Goal: Use online tool/utility: Use online tool/utility

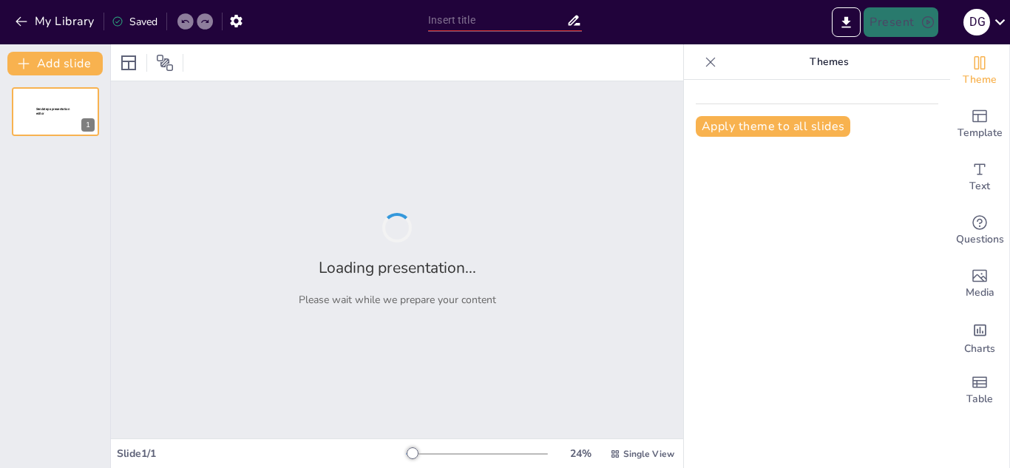
type input "Elevating Home Protection: The Sunbright Roofing Advantage"
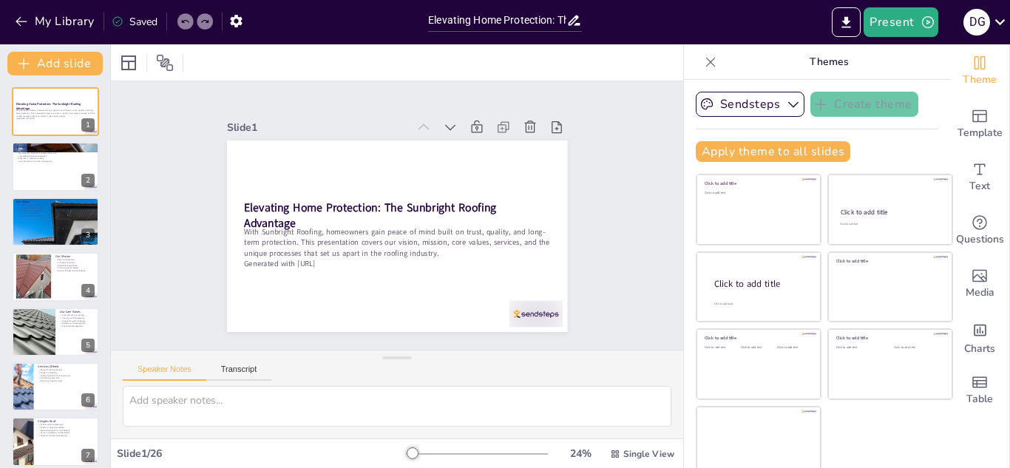
checkbox input "true"
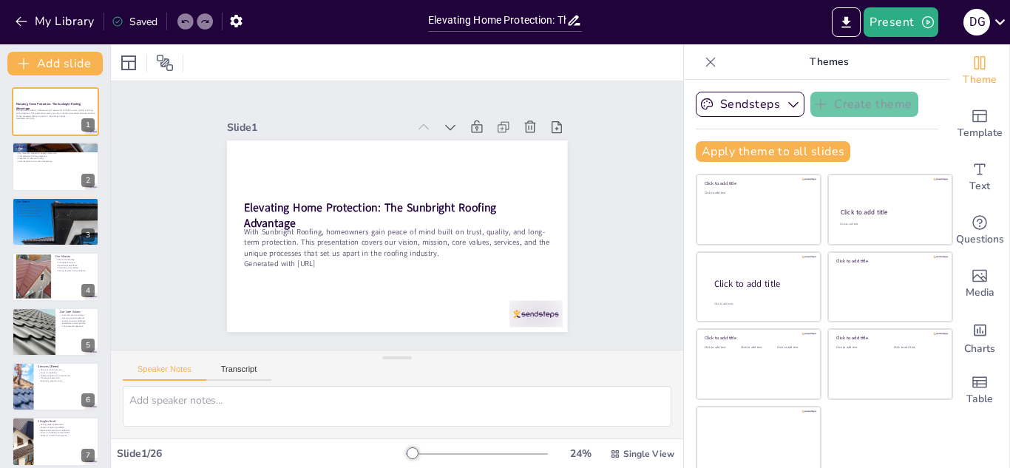
checkbox input "true"
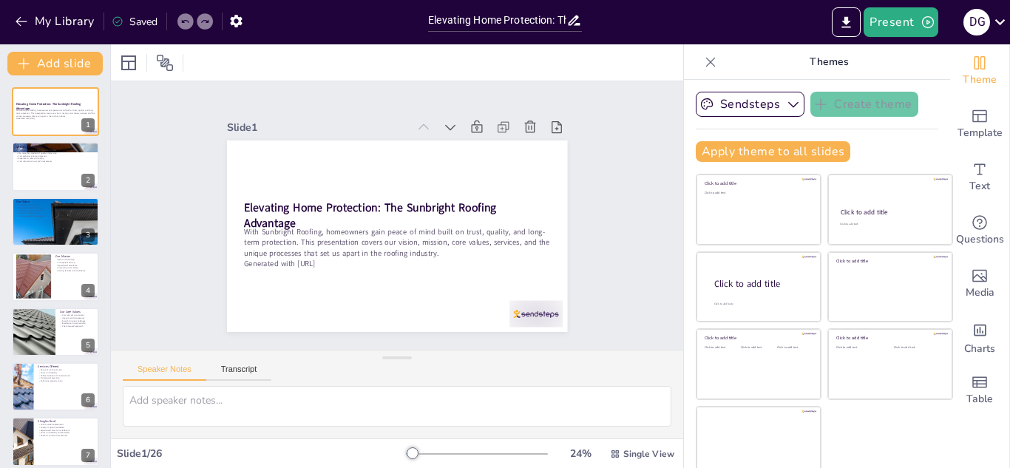
checkbox input "true"
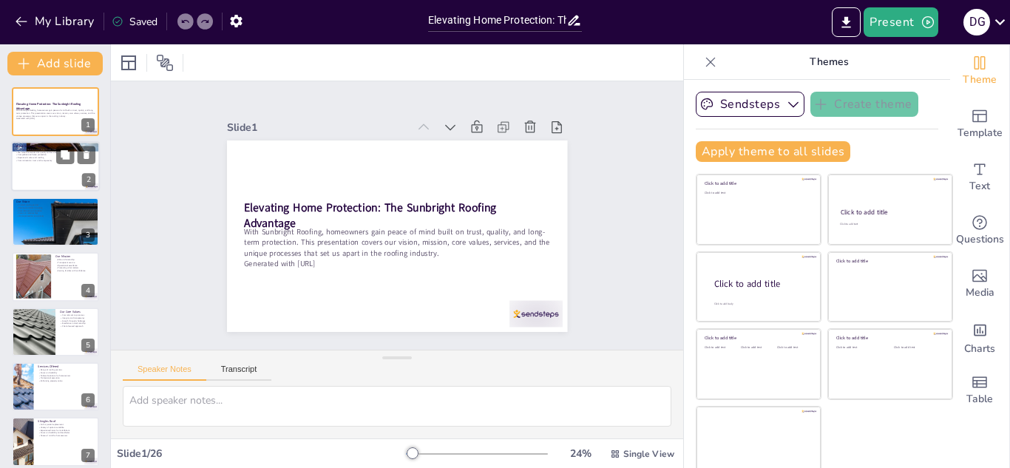
checkbox input "true"
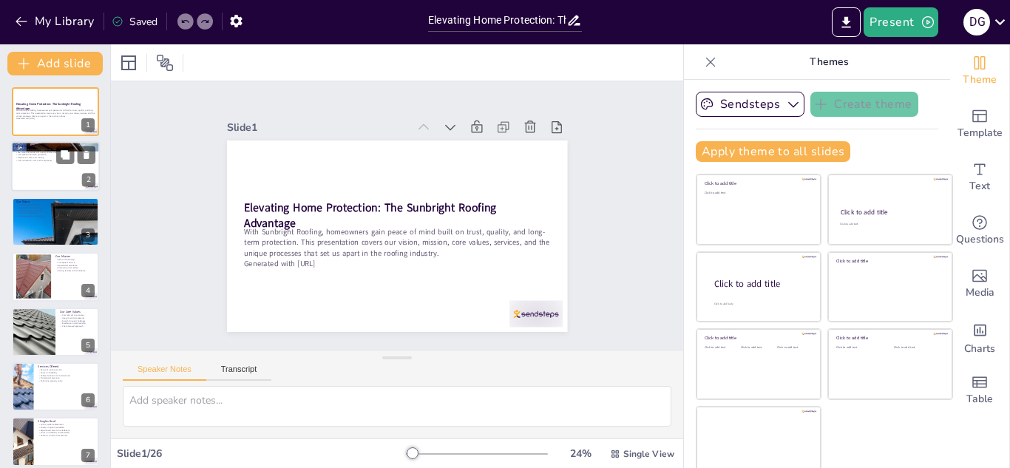
checkbox input "true"
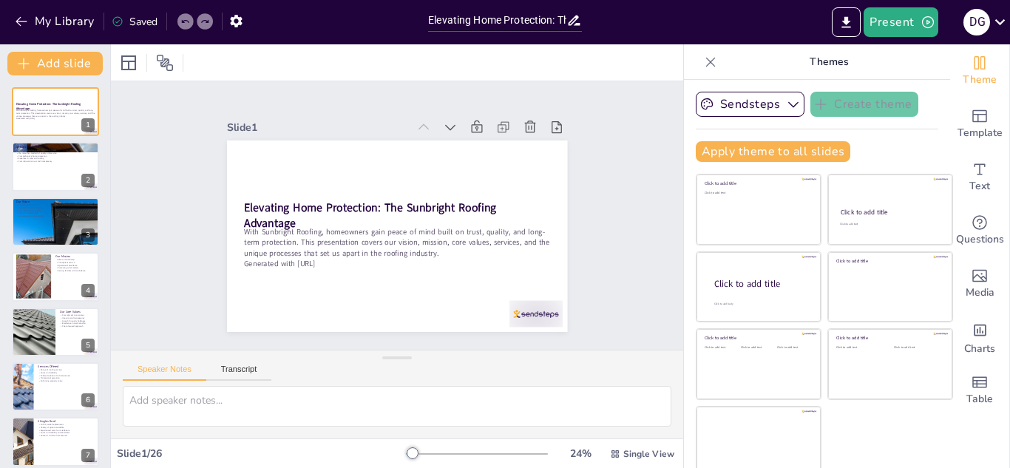
checkbox input "true"
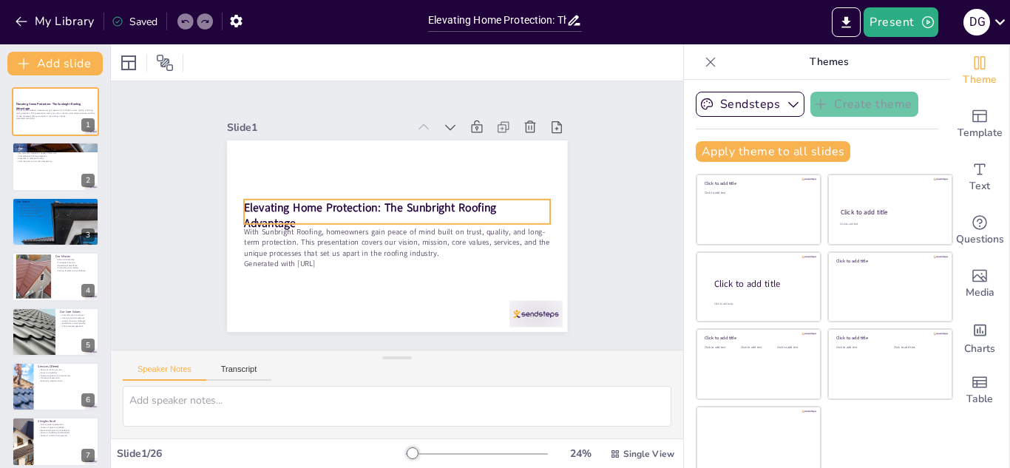
checkbox input "true"
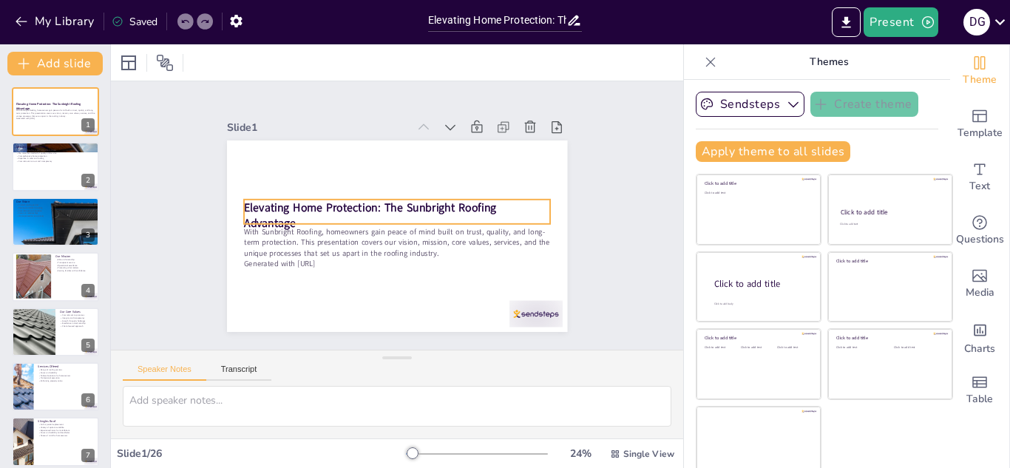
checkbox input "true"
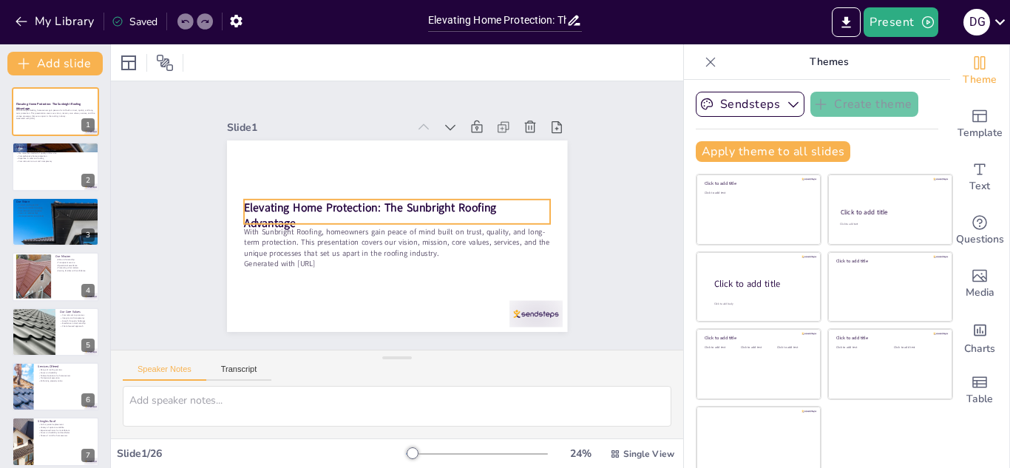
checkbox input "true"
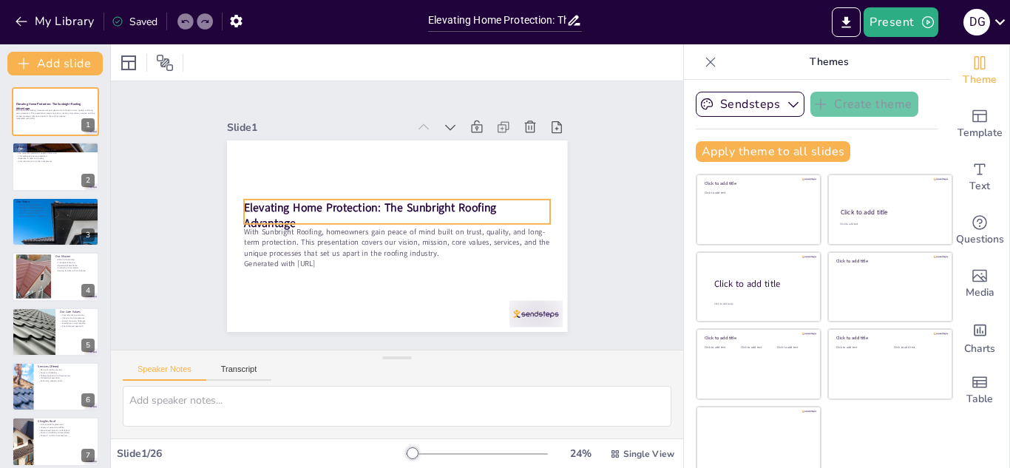
checkbox input "true"
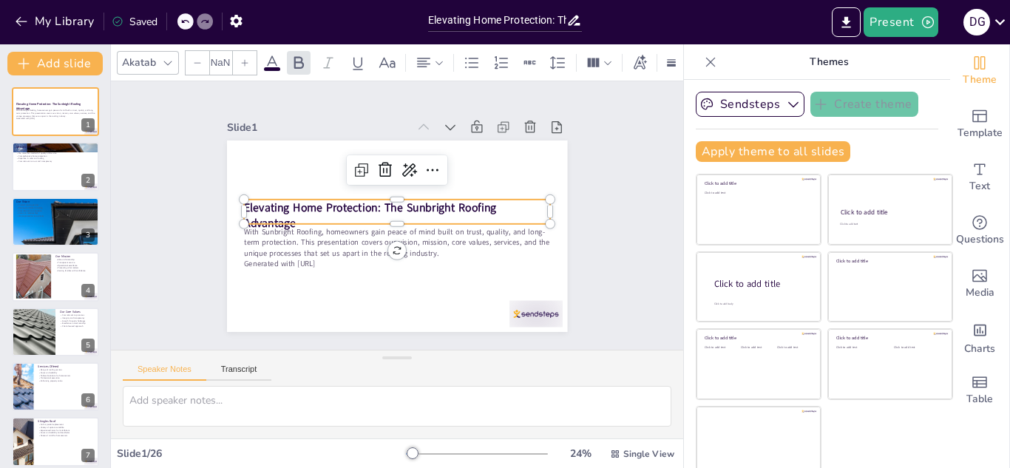
checkbox input "true"
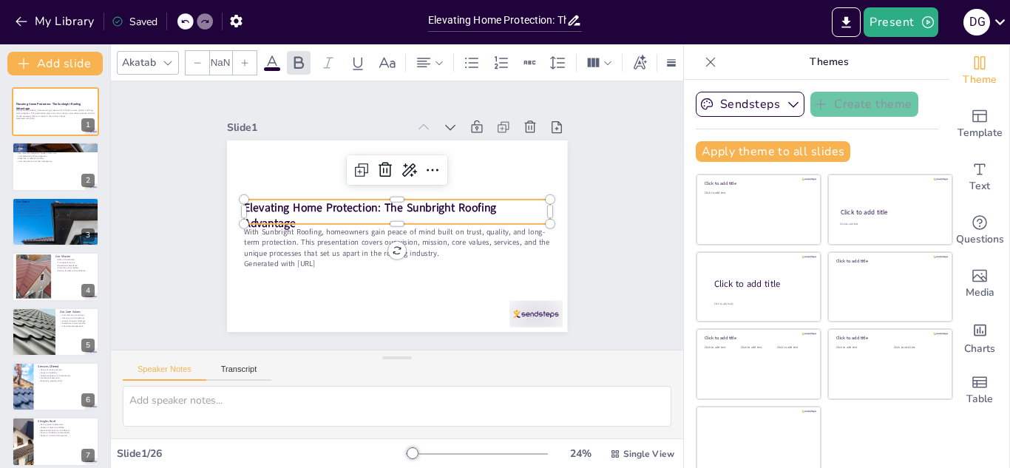
type input "48"
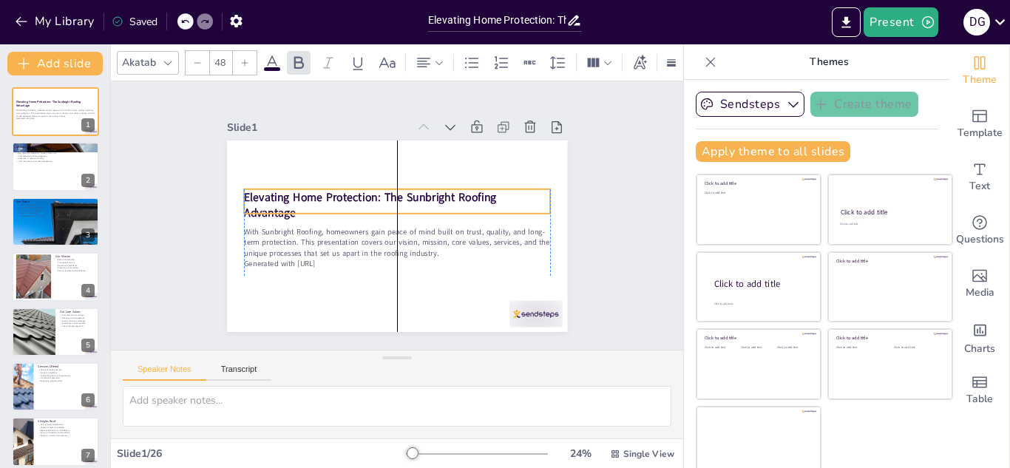
checkbox input "true"
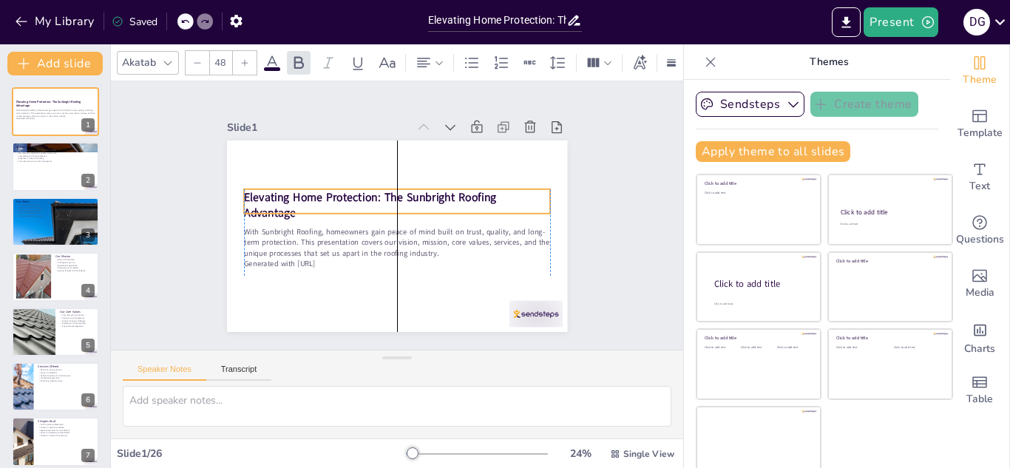
checkbox input "true"
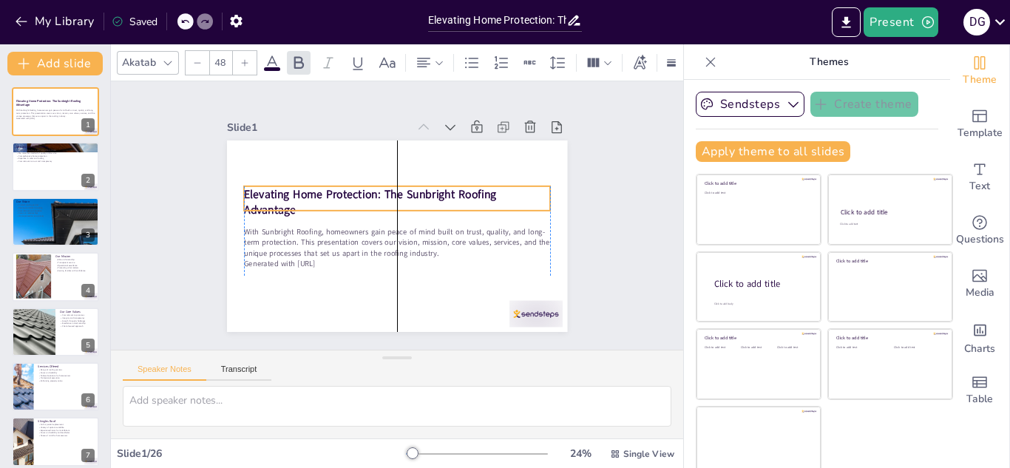
checkbox input "true"
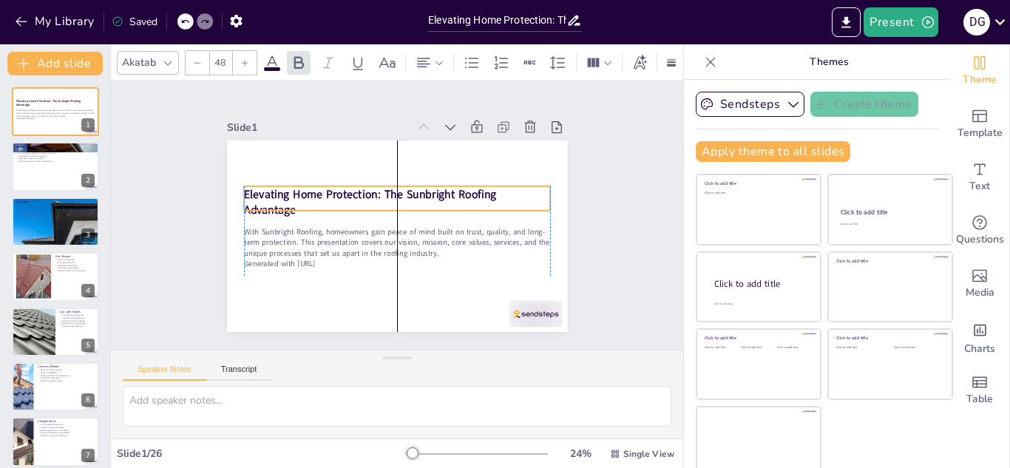
checkbox input "true"
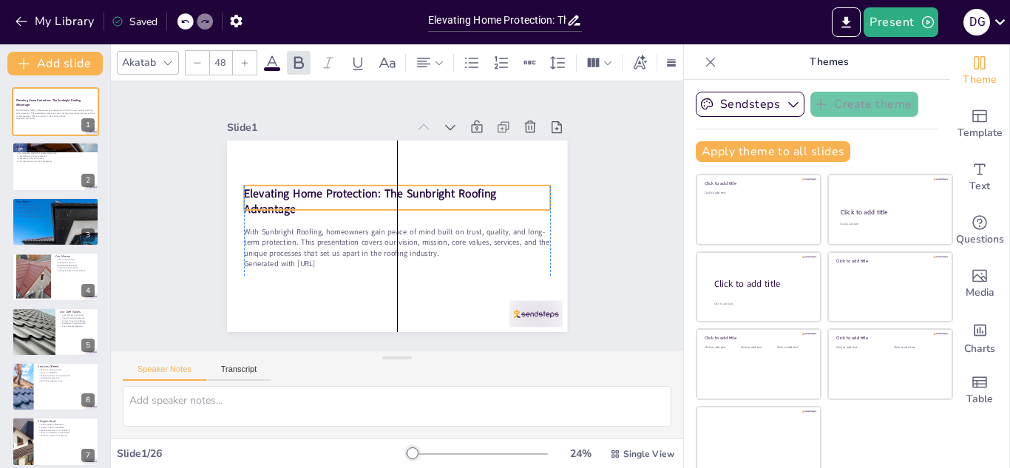
drag, startPoint x: 318, startPoint y: 207, endPoint x: 319, endPoint y: 193, distance: 14.1
click at [319, 193] on strong "Elevating Home Protection: The Sunbright Roofing Advantage" at bounding box center [372, 190] width 254 height 41
checkbox input "true"
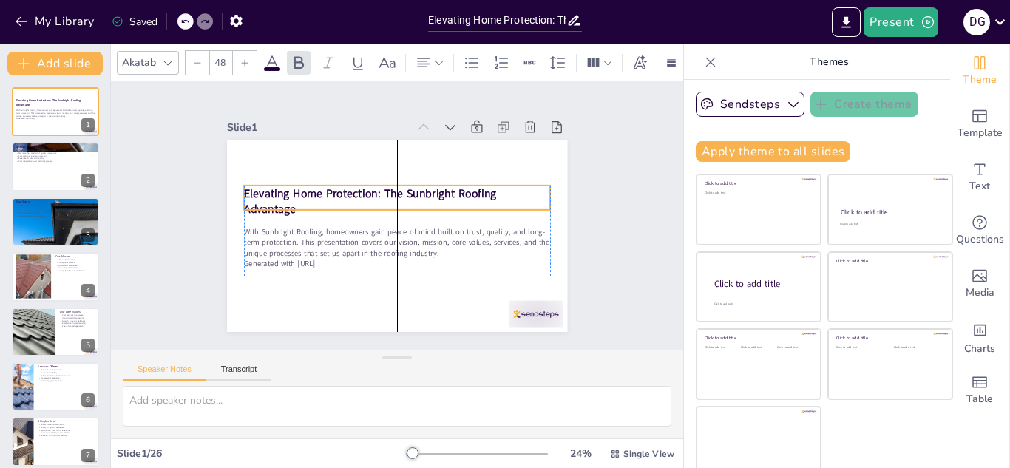
checkbox input "true"
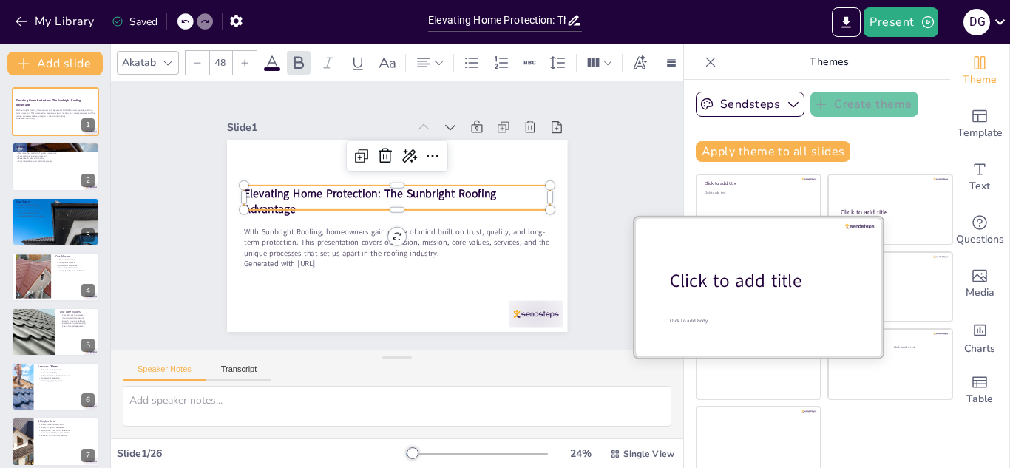
checkbox input "true"
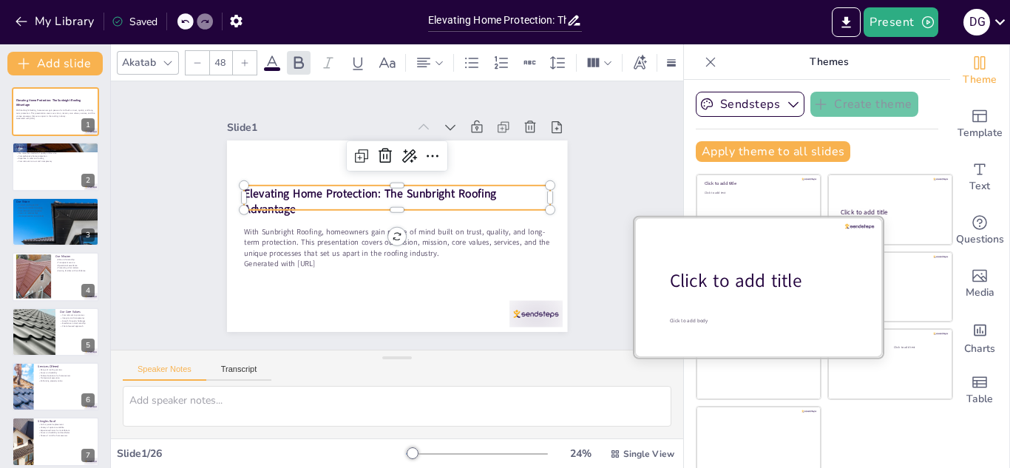
checkbox input "true"
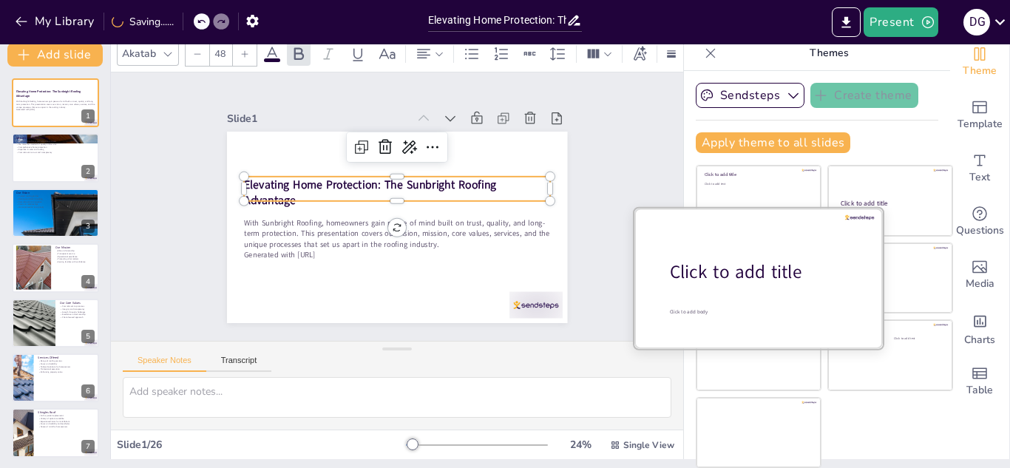
scroll to position [9, 0]
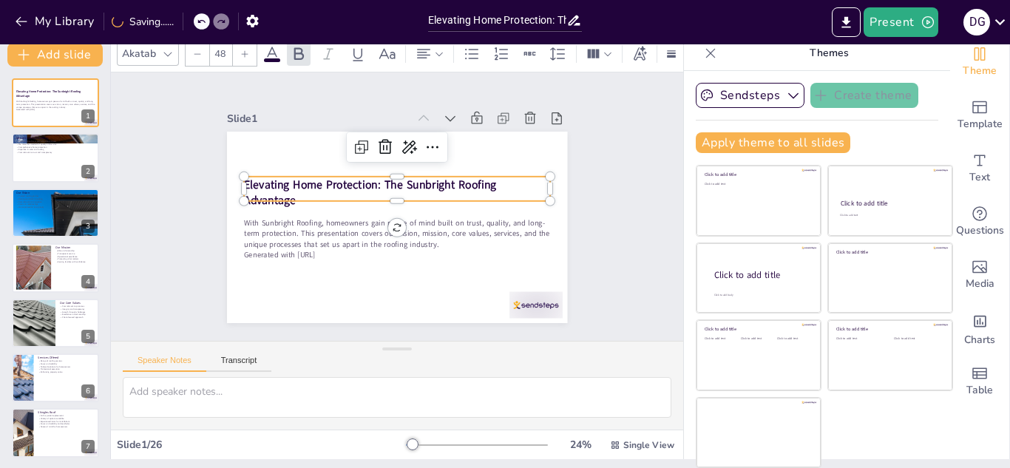
checkbox input "true"
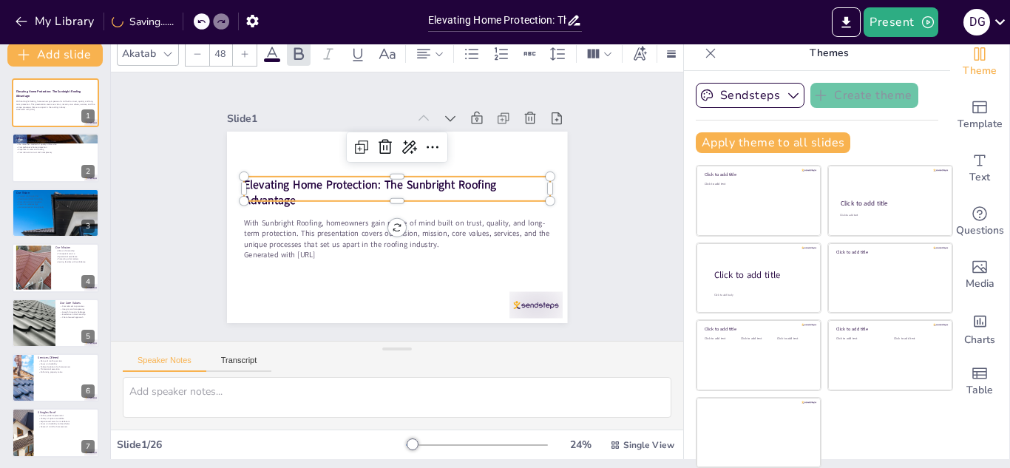
checkbox input "true"
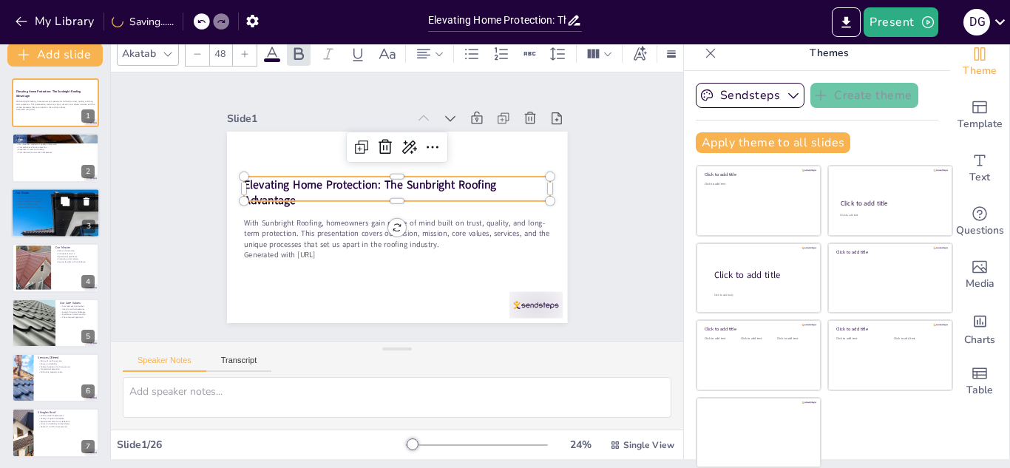
checkbox input "true"
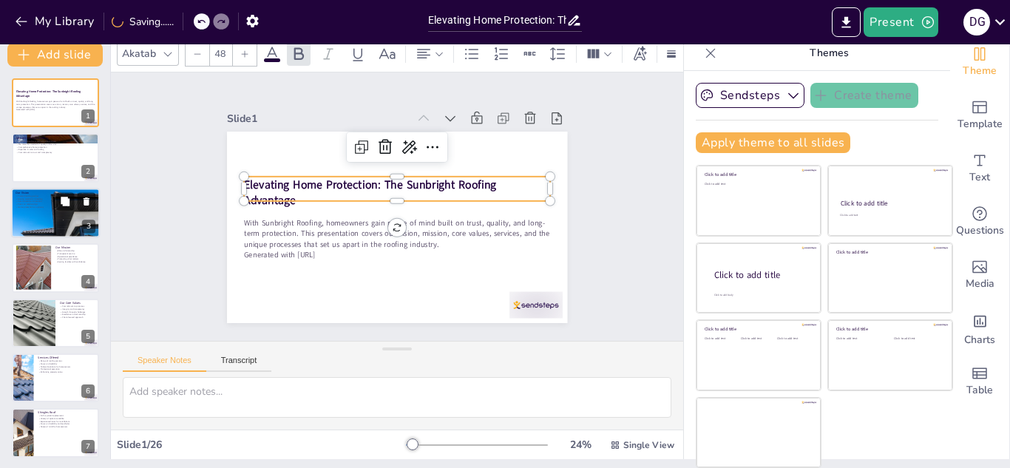
checkbox input "true"
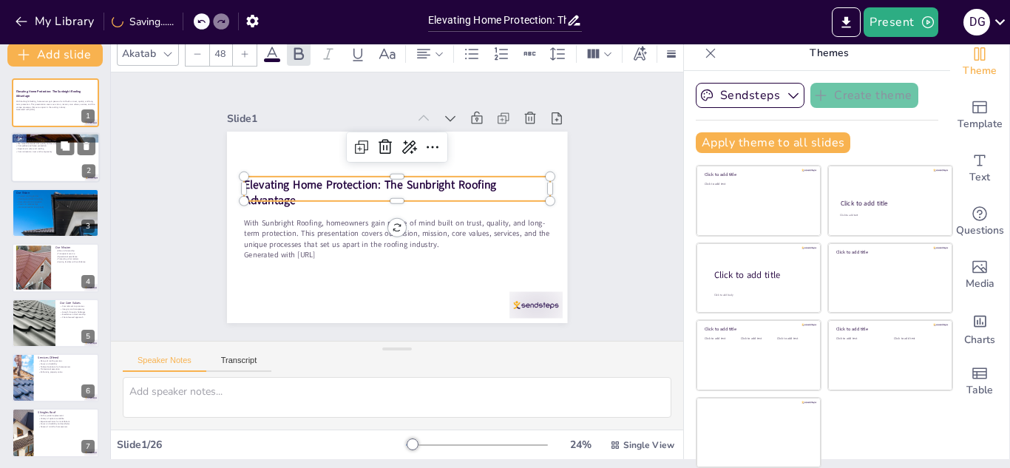
checkbox input "true"
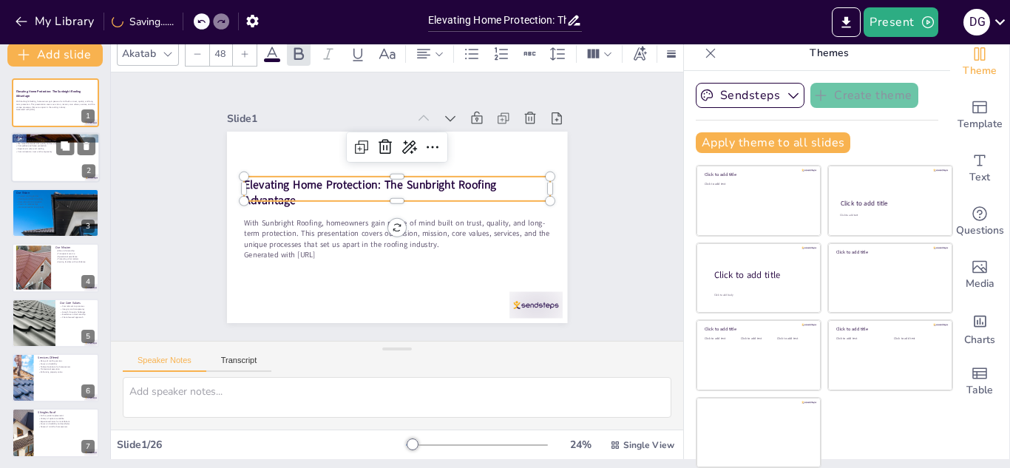
checkbox input "true"
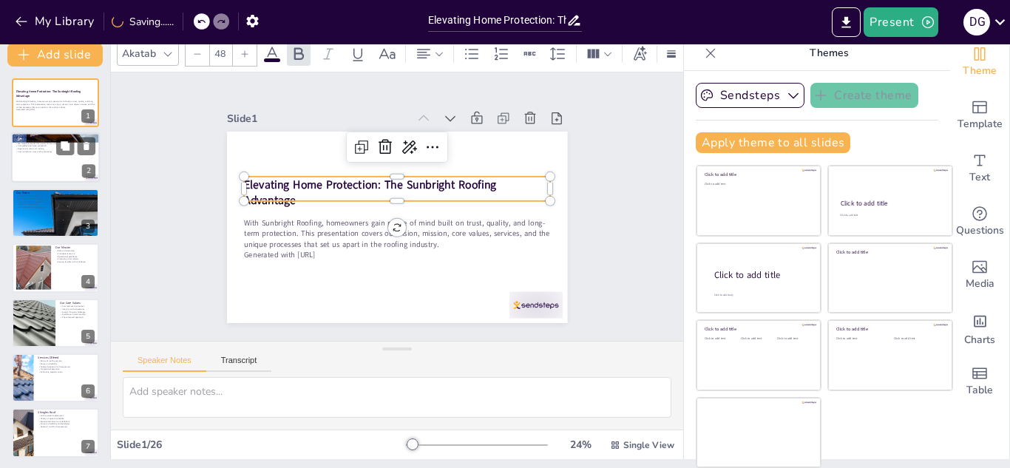
checkbox input "true"
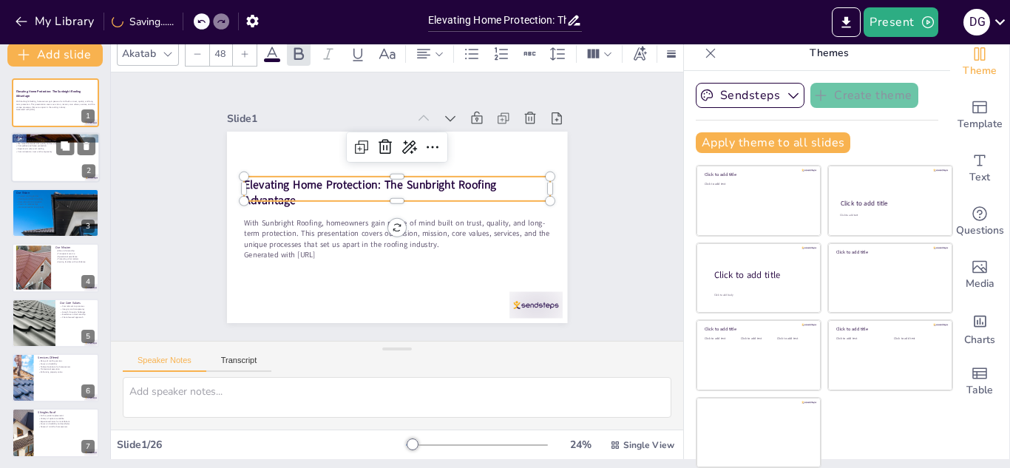
checkbox input "true"
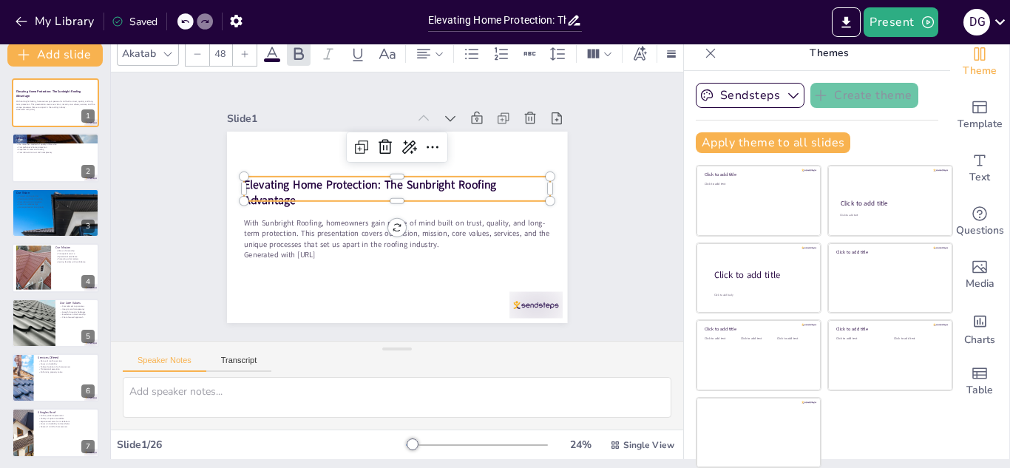
checkbox input "true"
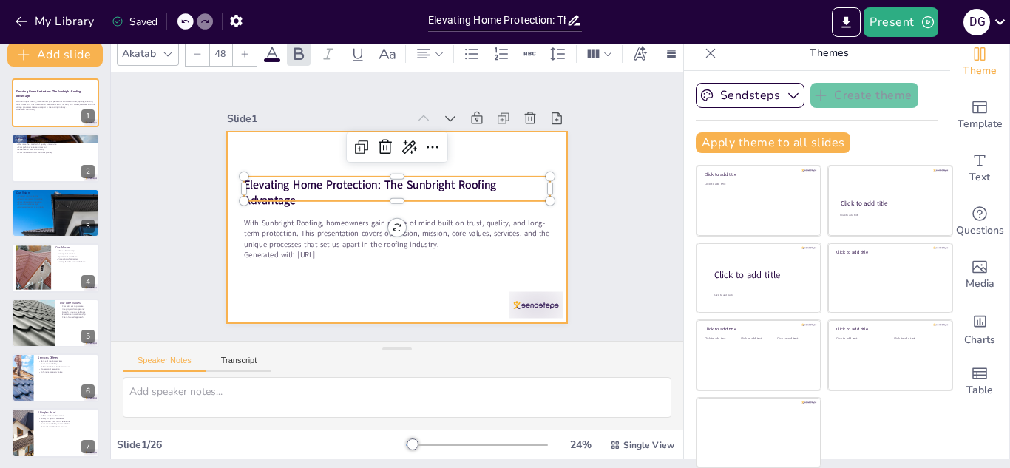
checkbox input "true"
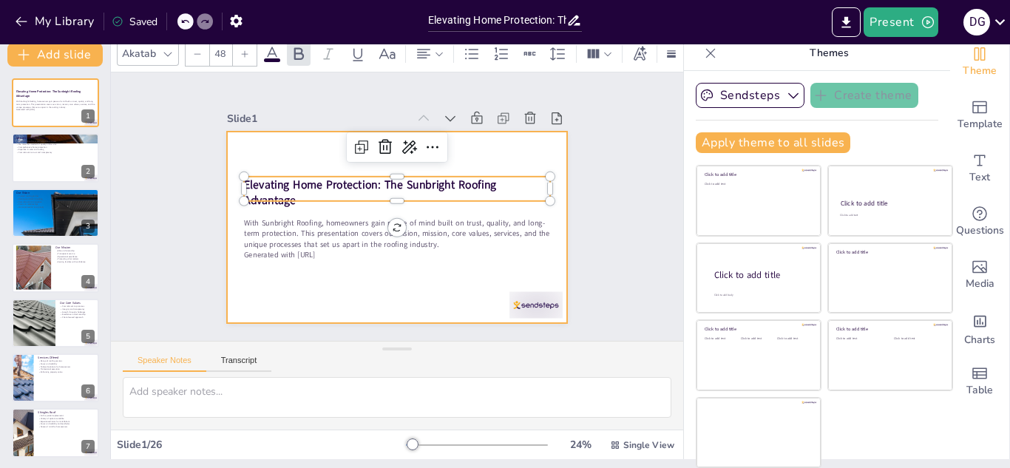
checkbox input "true"
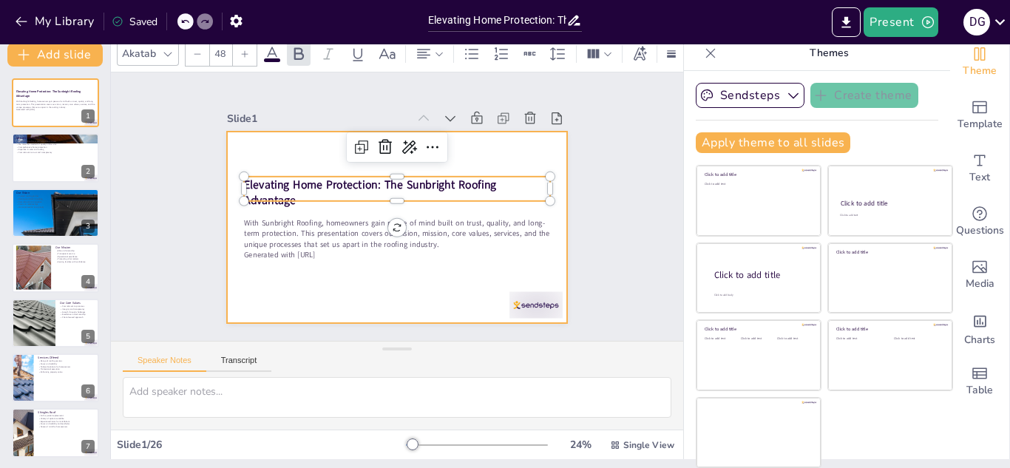
checkbox input "true"
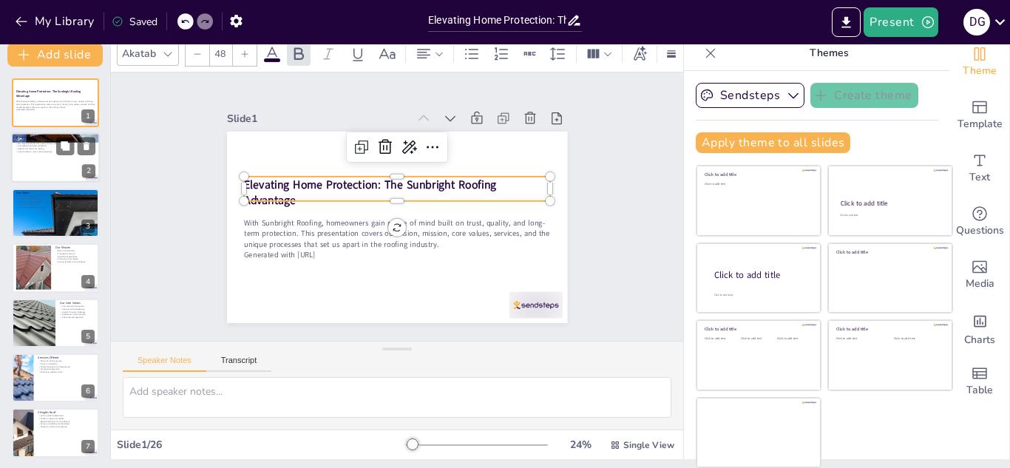
checkbox input "true"
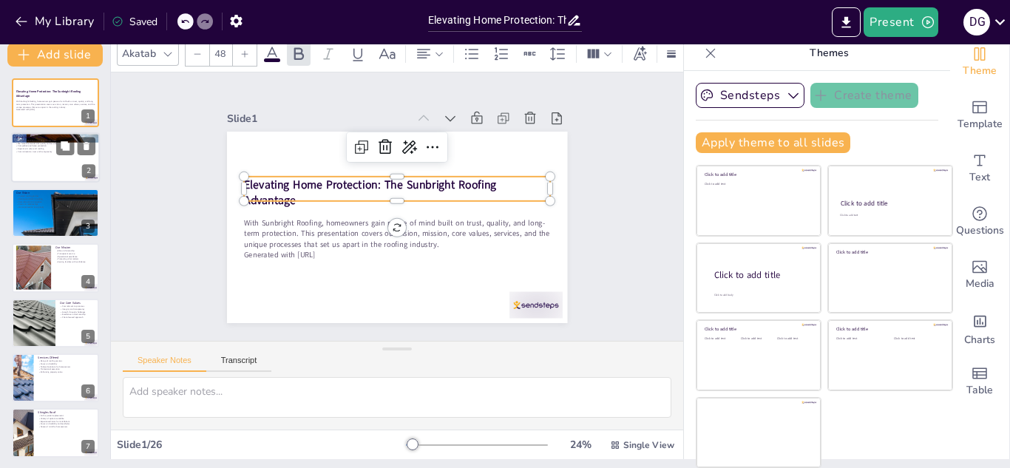
click at [52, 167] on div at bounding box center [55, 158] width 89 height 50
type textarea "Sunbright Roofing operates under the umbrella of Sunbright Solar, showcasing ou…"
checkbox input "true"
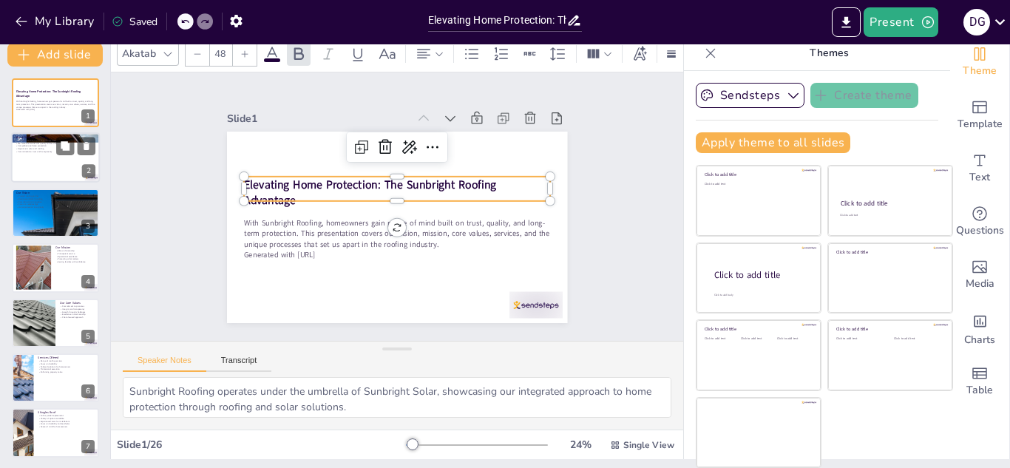
checkbox input "true"
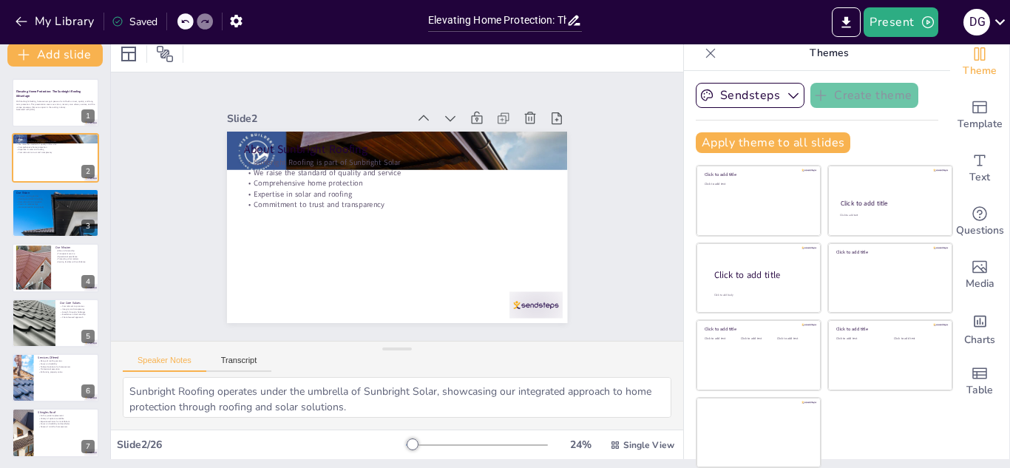
checkbox input "true"
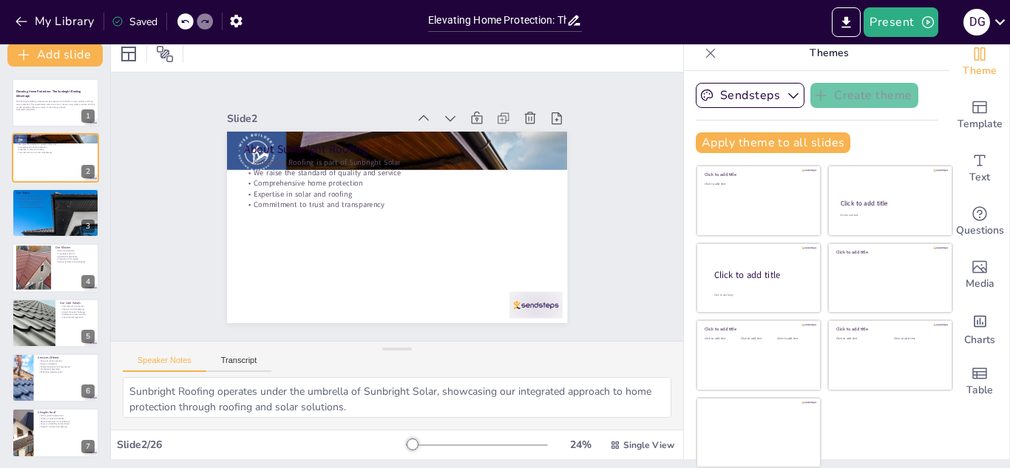
checkbox input "true"
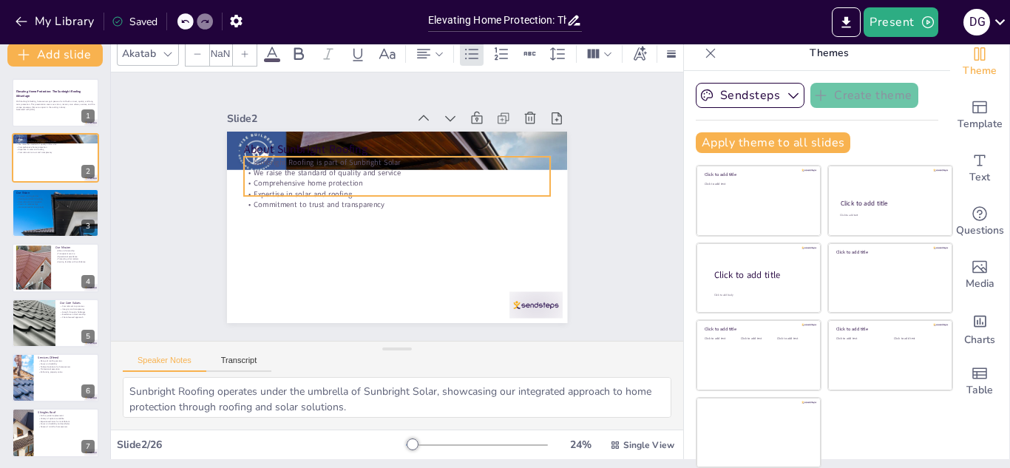
checkbox input "true"
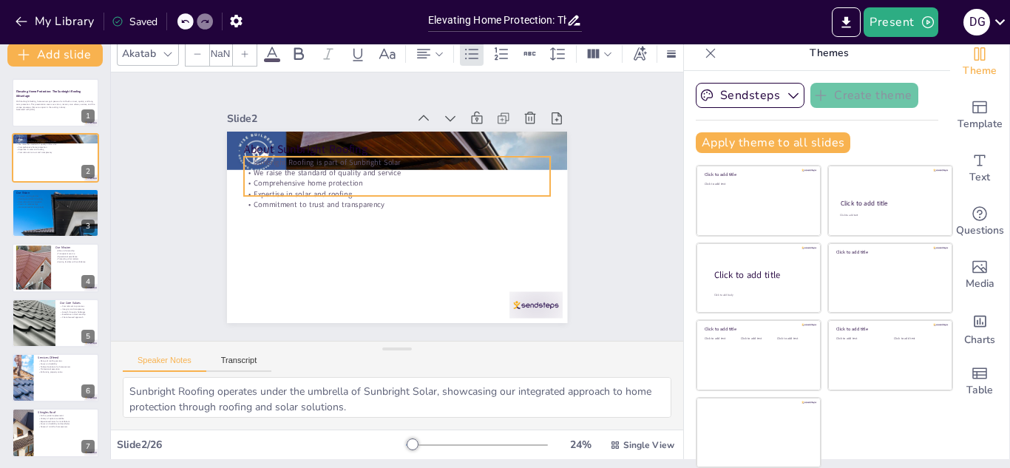
checkbox input "true"
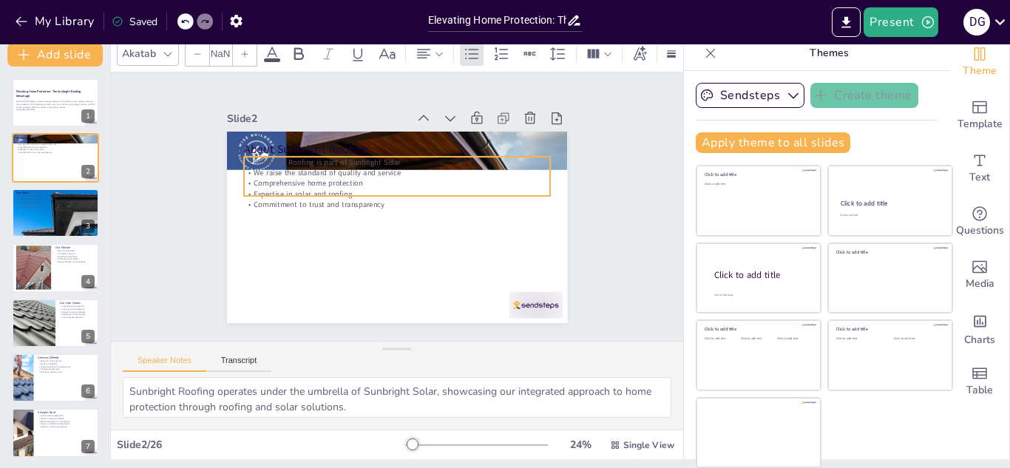
checkbox input "true"
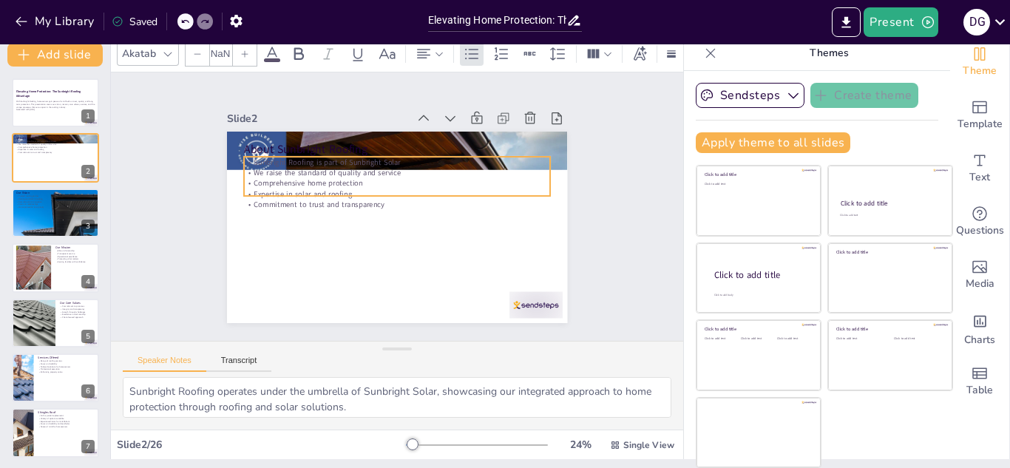
type input "32"
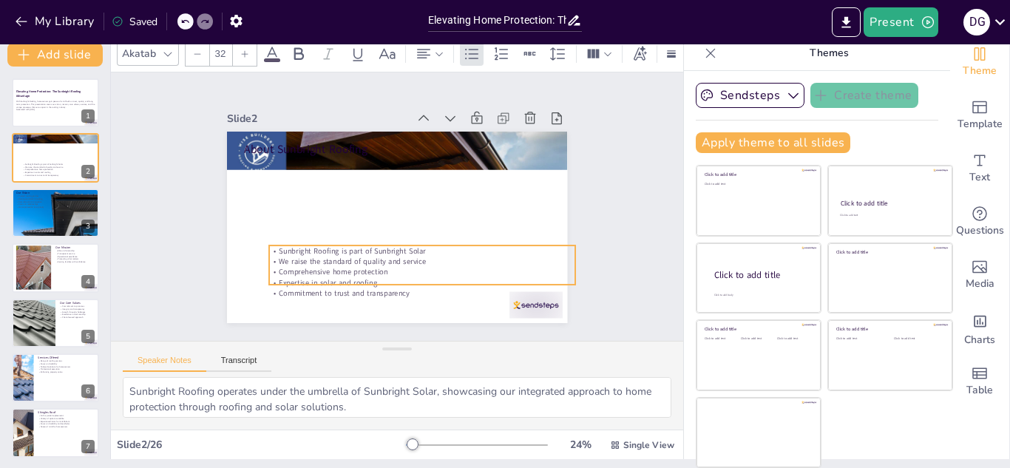
checkbox input "true"
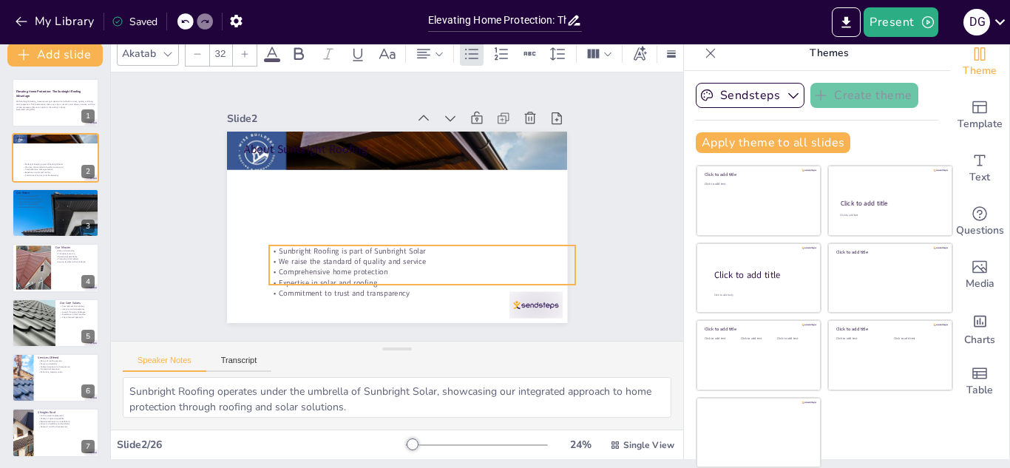
checkbox input "true"
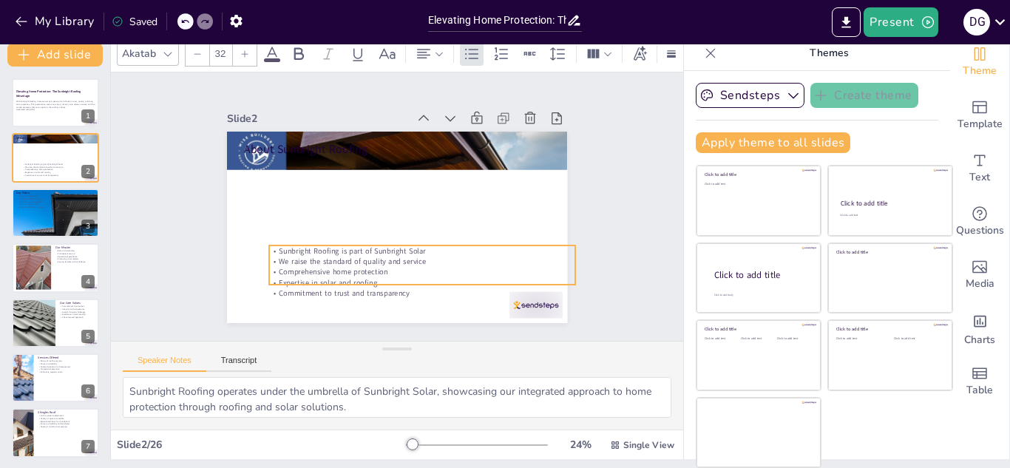
checkbox input "true"
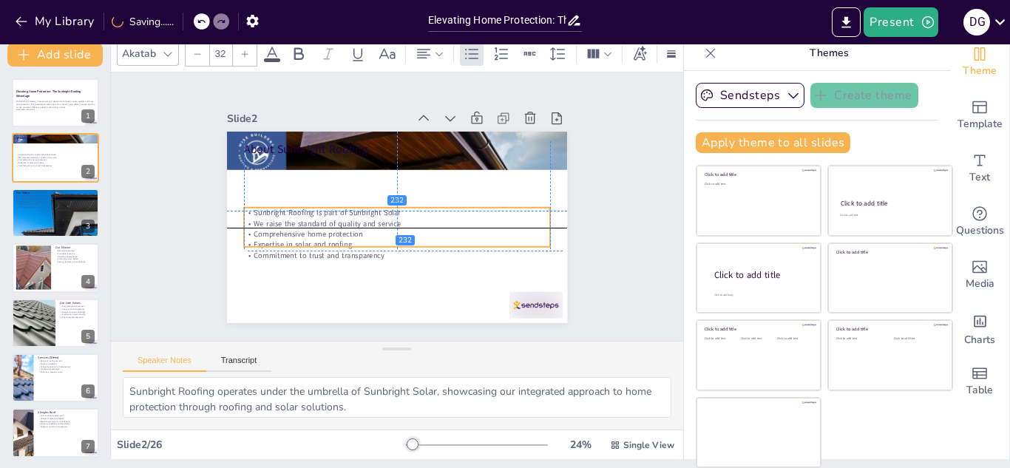
drag, startPoint x: 315, startPoint y: 166, endPoint x: 319, endPoint y: 219, distance: 52.6
click at [319, 219] on p "We raise the standard of quality and service" at bounding box center [395, 223] width 306 height 42
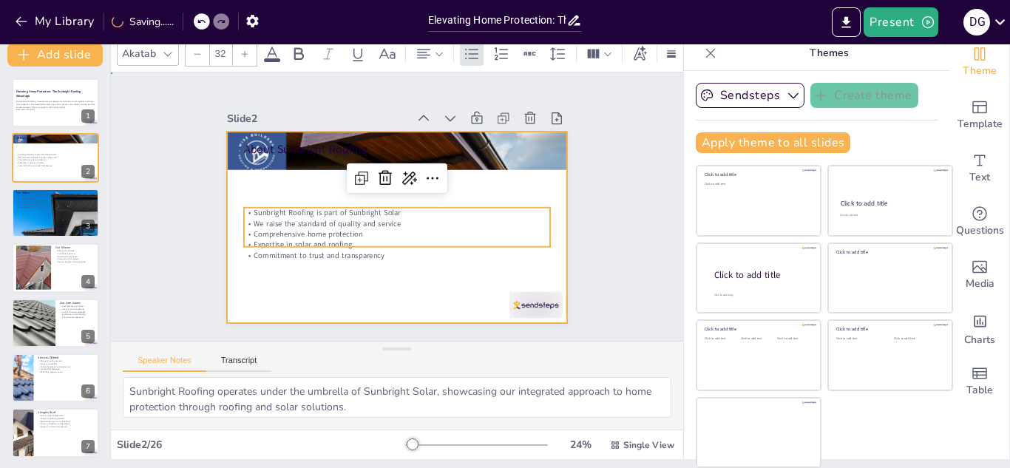
click at [311, 276] on div at bounding box center [395, 227] width 358 height 226
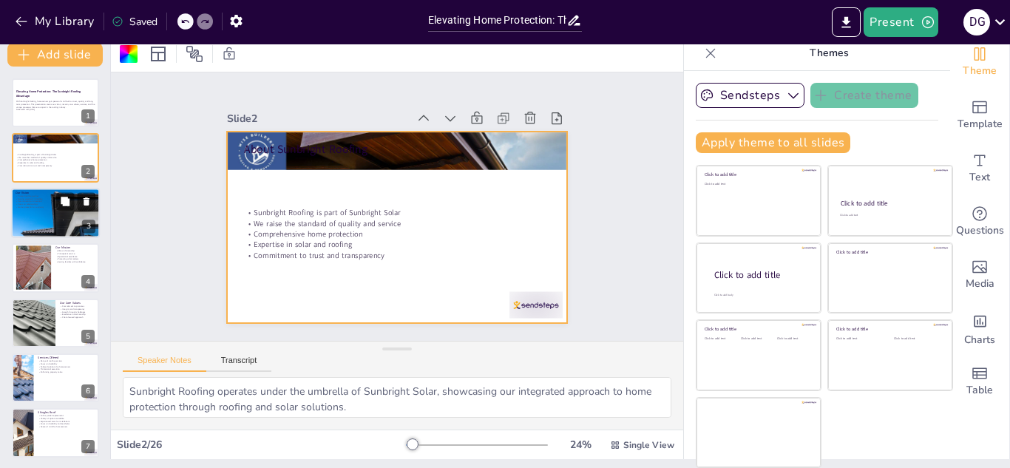
click at [21, 220] on div at bounding box center [55, 212] width 89 height 59
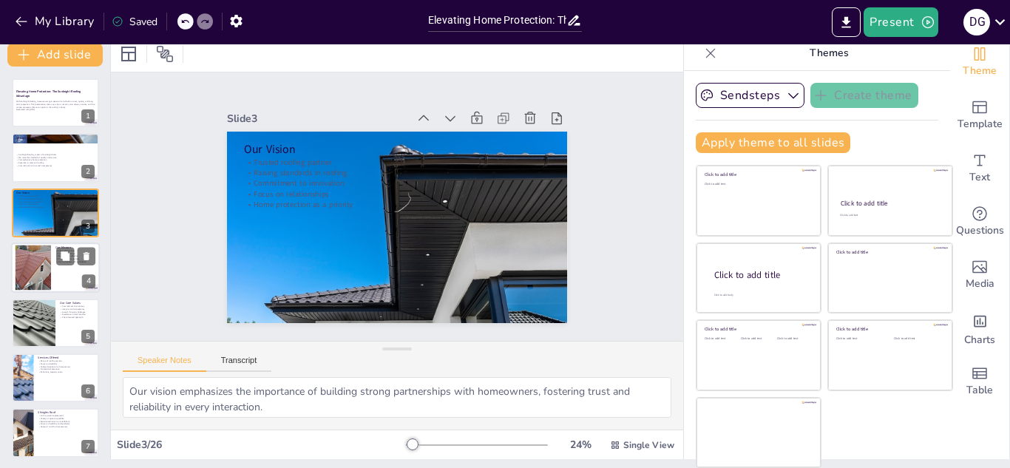
click at [39, 262] on div at bounding box center [32, 267] width 67 height 45
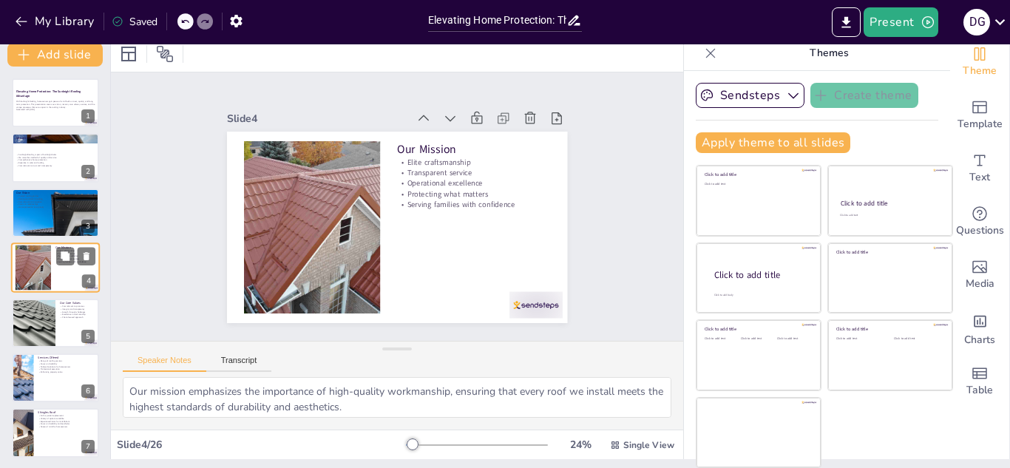
scroll to position [5, 0]
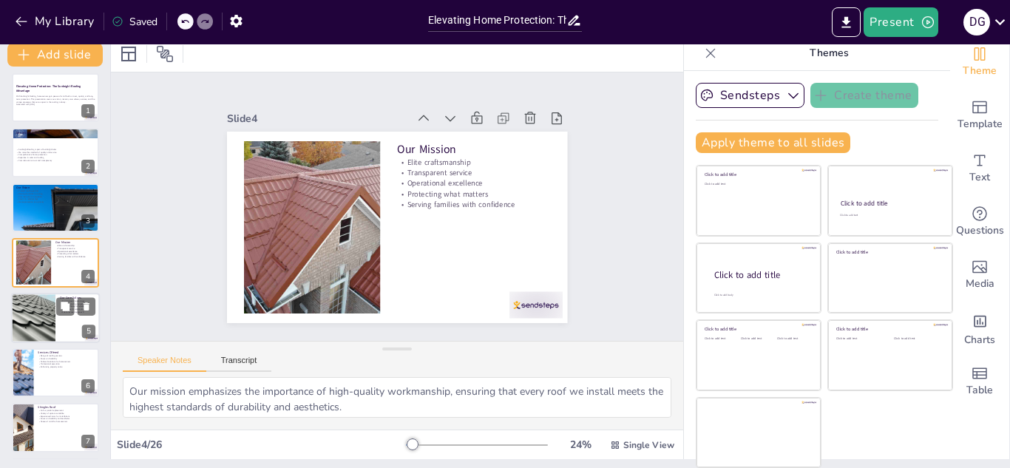
click at [55, 323] on div at bounding box center [33, 318] width 100 height 50
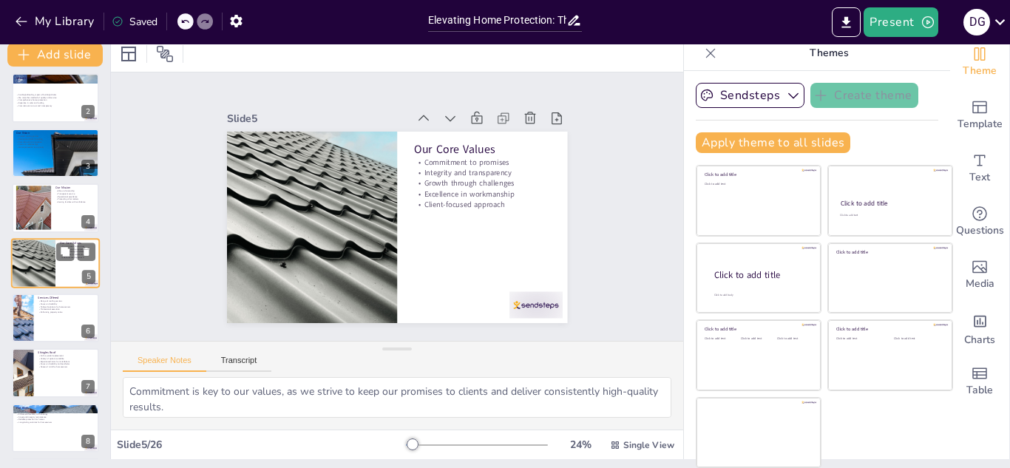
scroll to position [83, 0]
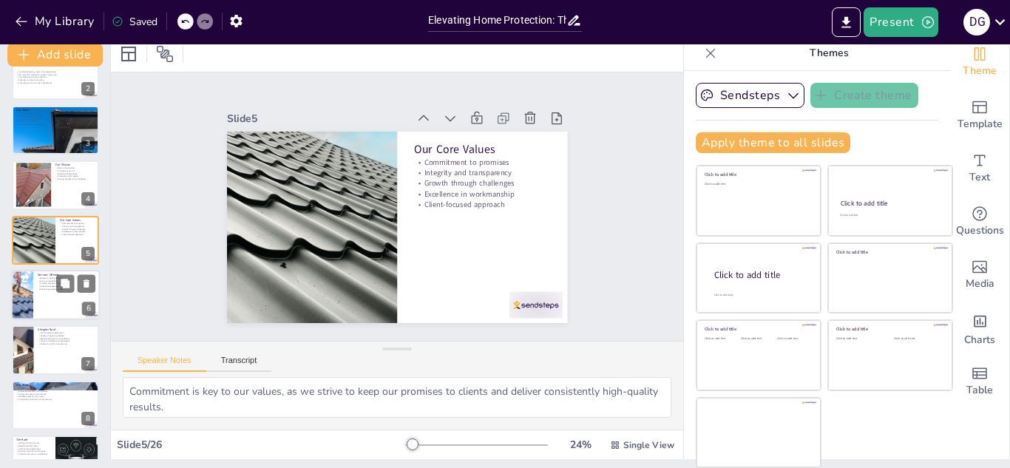
click at [46, 293] on div at bounding box center [55, 295] width 89 height 50
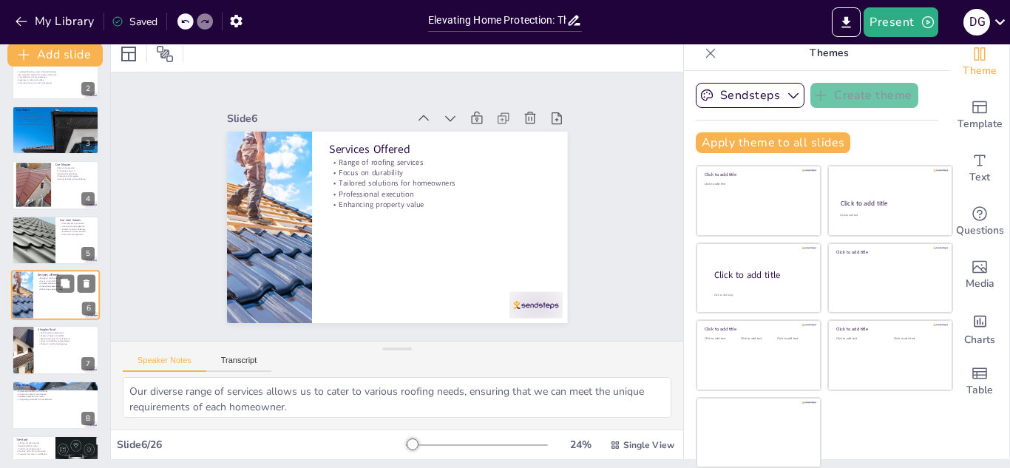
scroll to position [115, 0]
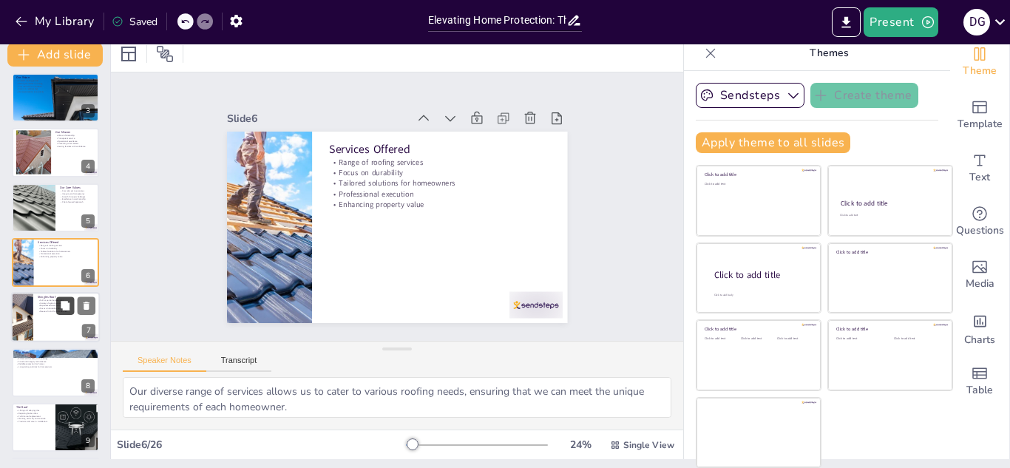
click at [67, 301] on icon at bounding box center [65, 306] width 10 height 10
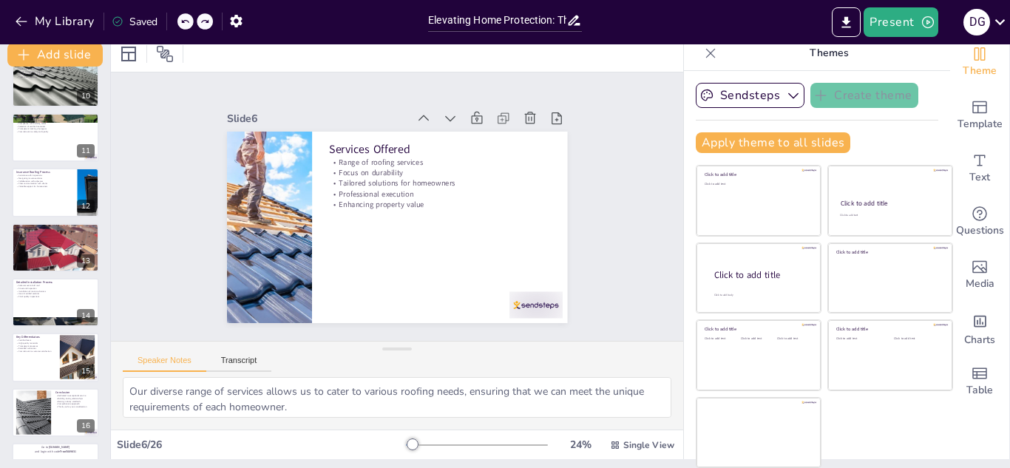
scroll to position [517, 0]
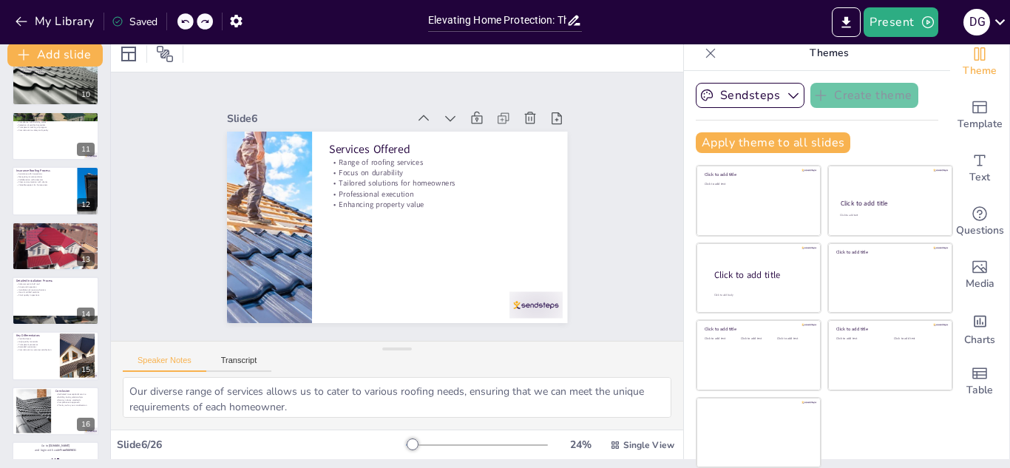
click at [188, 22] on icon at bounding box center [184, 21] width 9 height 9
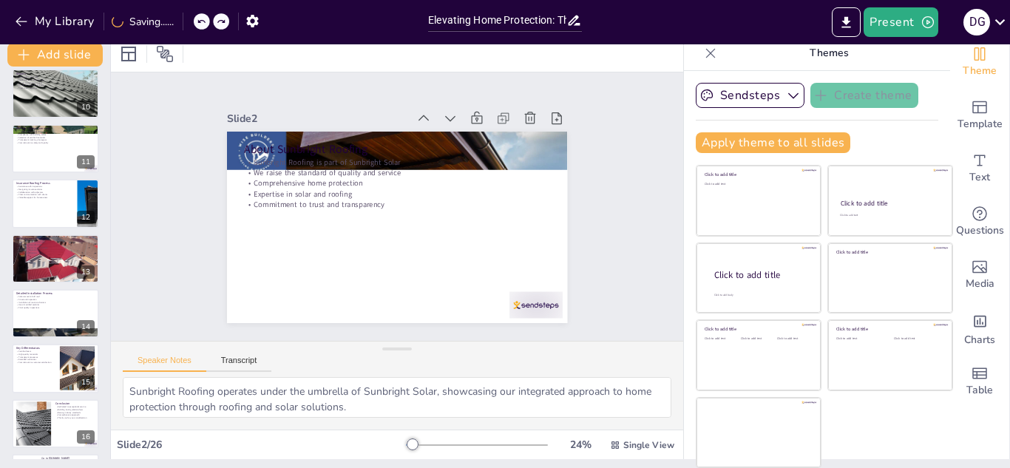
scroll to position [0, 0]
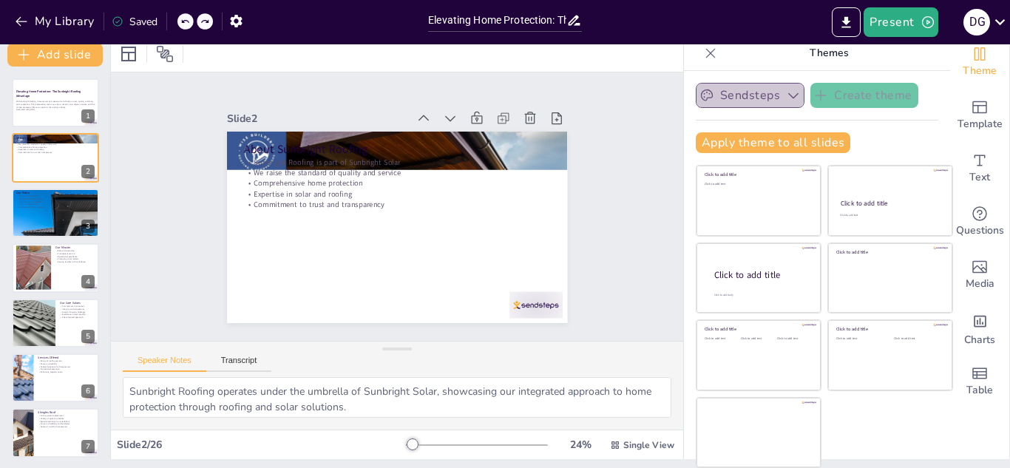
click at [736, 99] on button "Sendsteps" at bounding box center [750, 95] width 109 height 25
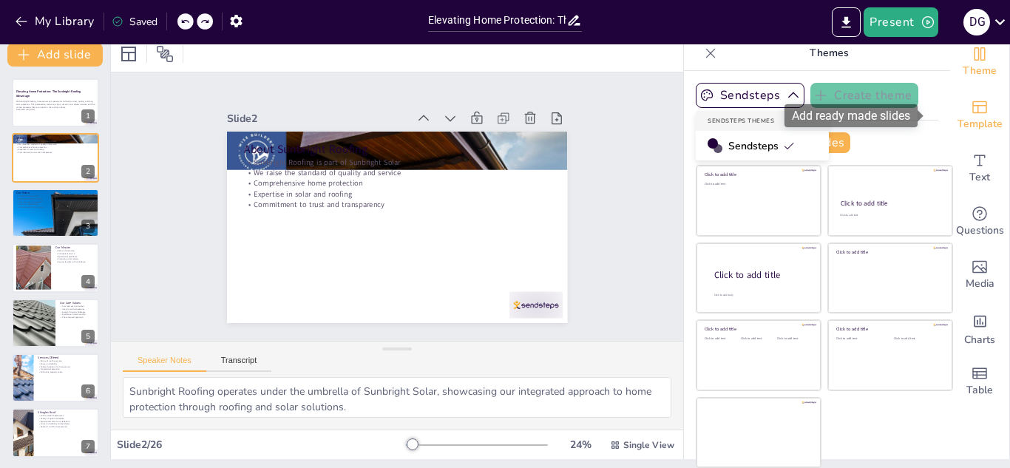
click at [957, 116] on span "Template" at bounding box center [979, 124] width 45 height 16
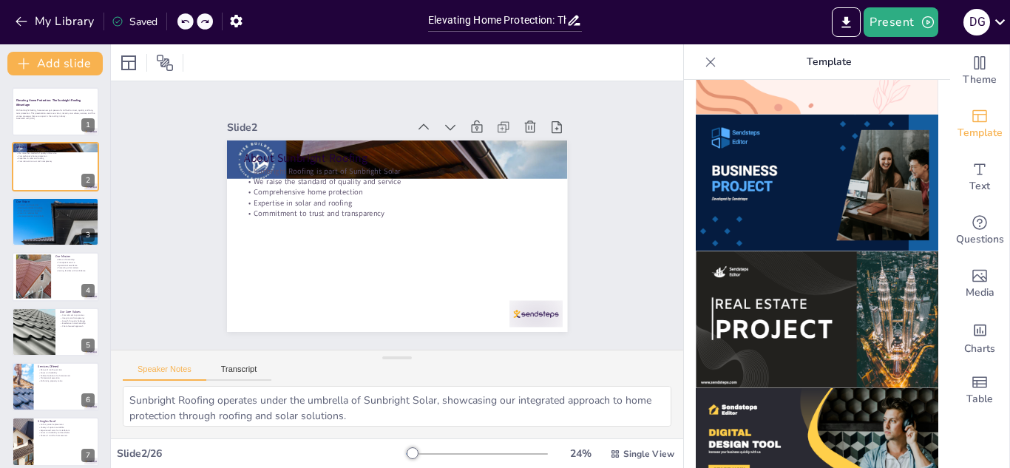
scroll to position [1207, 0]
click at [780, 150] on img at bounding box center [817, 182] width 242 height 137
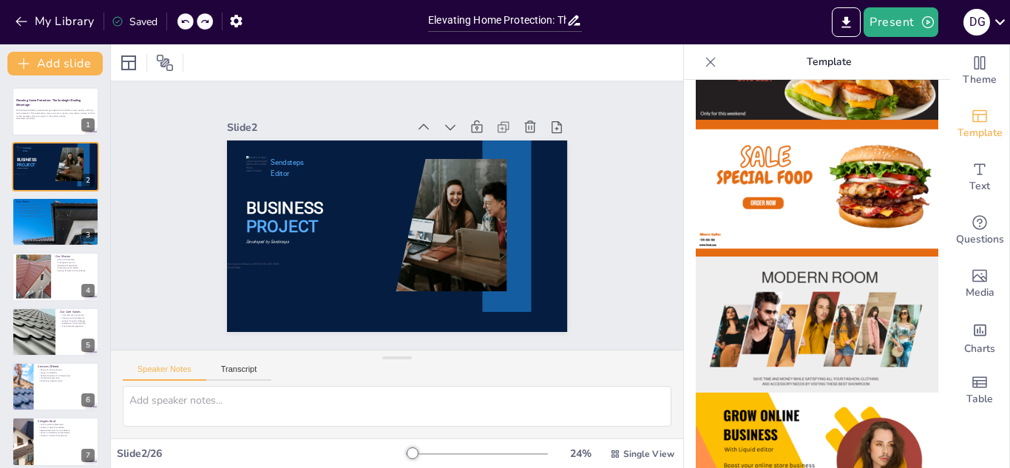
scroll to position [0, 0]
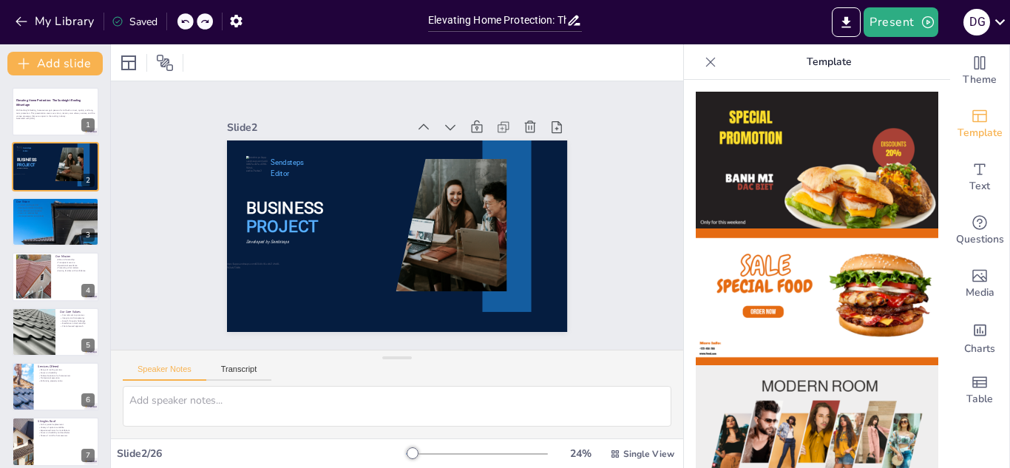
click at [186, 24] on icon at bounding box center [184, 21] width 9 height 9
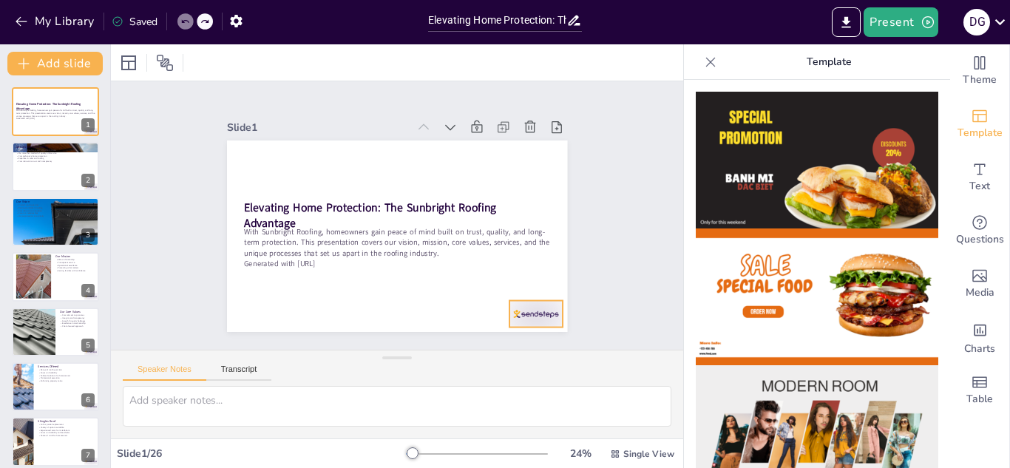
click at [517, 312] on div at bounding box center [524, 328] width 55 height 32
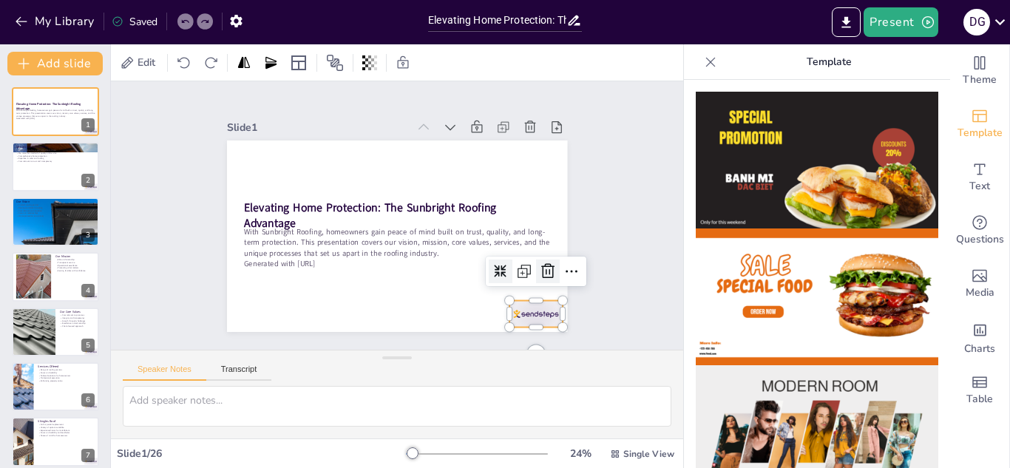
click at [547, 273] on div at bounding box center [541, 286] width 26 height 26
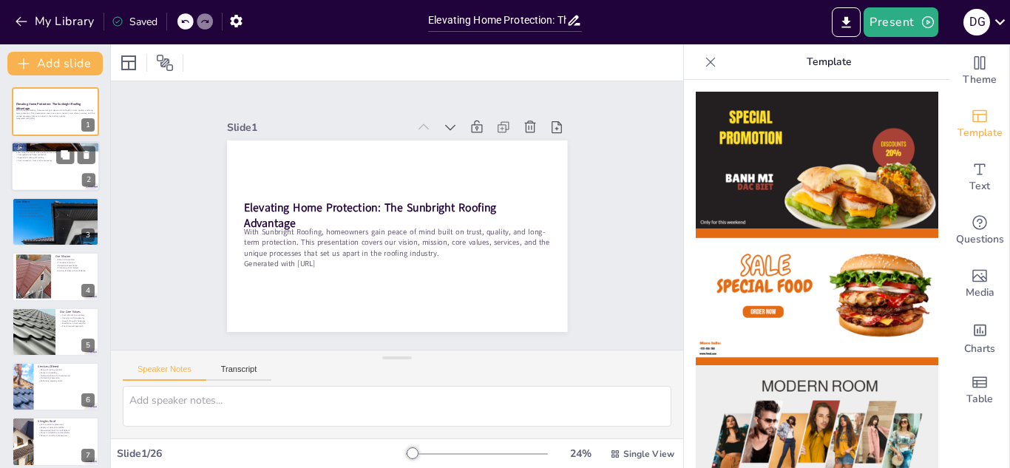
click at [32, 154] on p "Comprehensive home protection" at bounding box center [56, 155] width 80 height 3
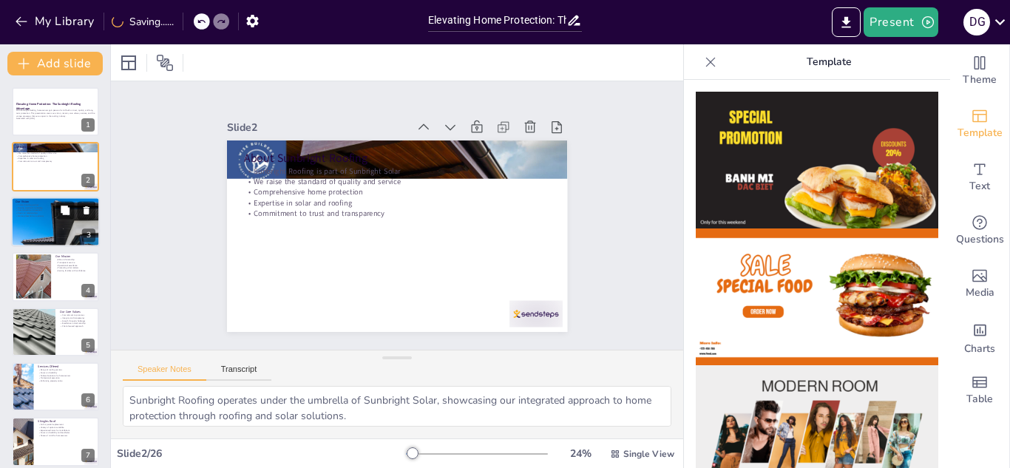
click at [50, 218] on div at bounding box center [55, 221] width 89 height 59
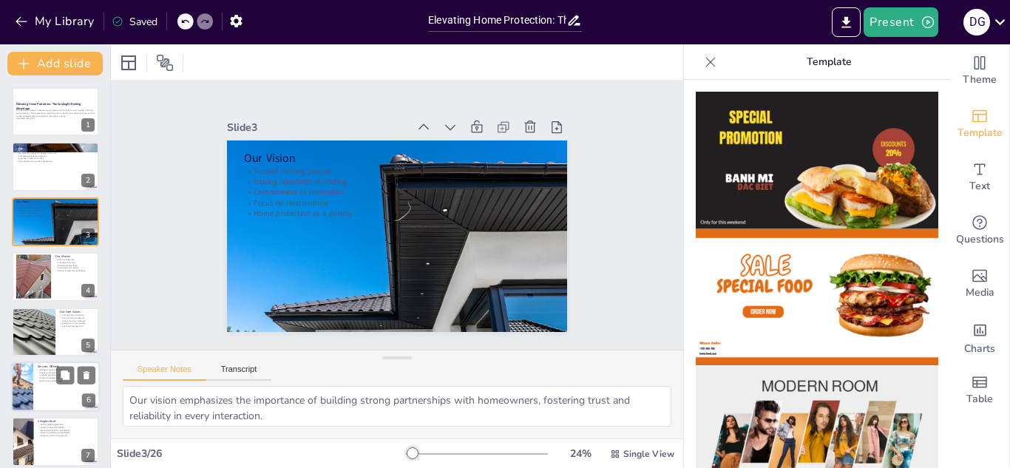
click at [36, 369] on div at bounding box center [55, 386] width 89 height 50
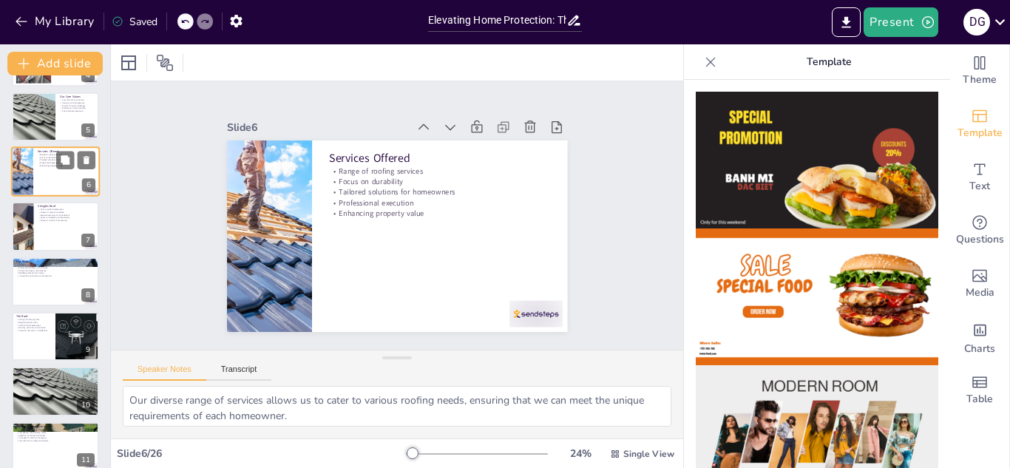
scroll to position [216, 0]
click at [37, 292] on div at bounding box center [55, 281] width 89 height 50
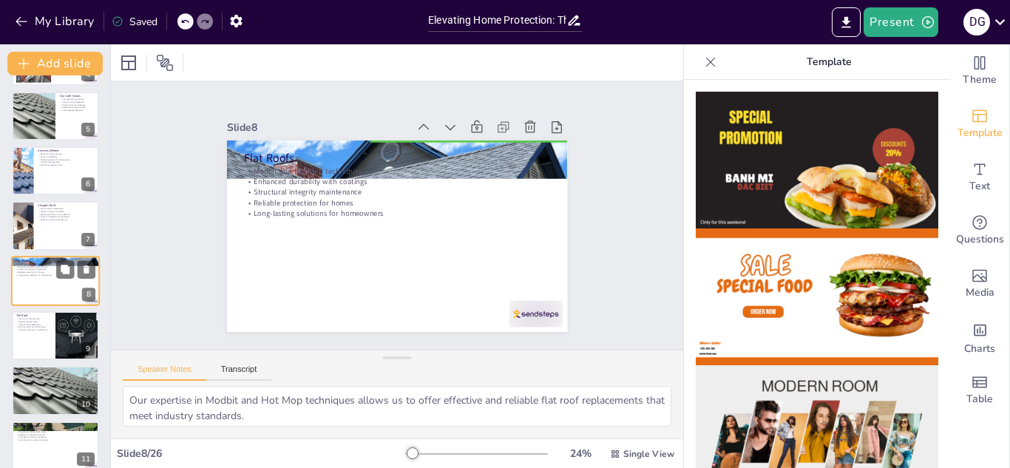
scroll to position [225, 0]
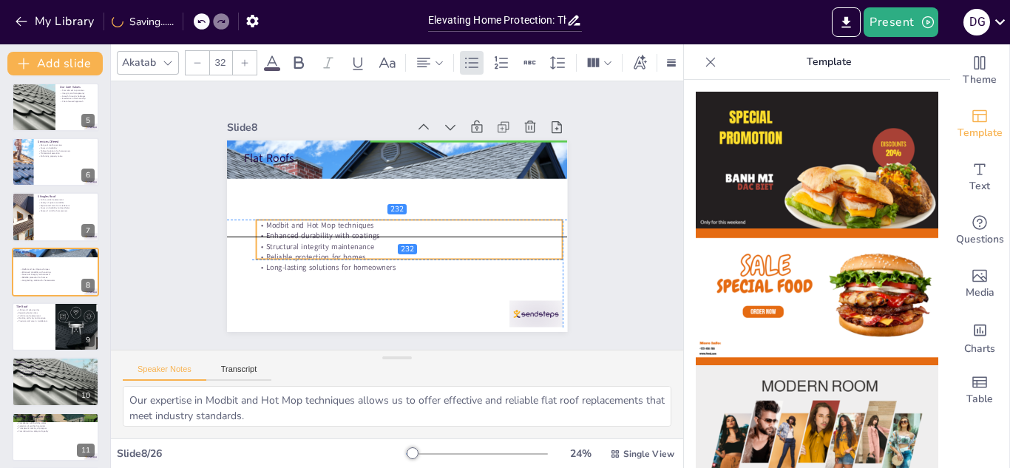
drag, startPoint x: 276, startPoint y: 200, endPoint x: 279, endPoint y: 254, distance: 54.0
click at [279, 254] on p "Reliable protection for homes" at bounding box center [409, 256] width 306 height 10
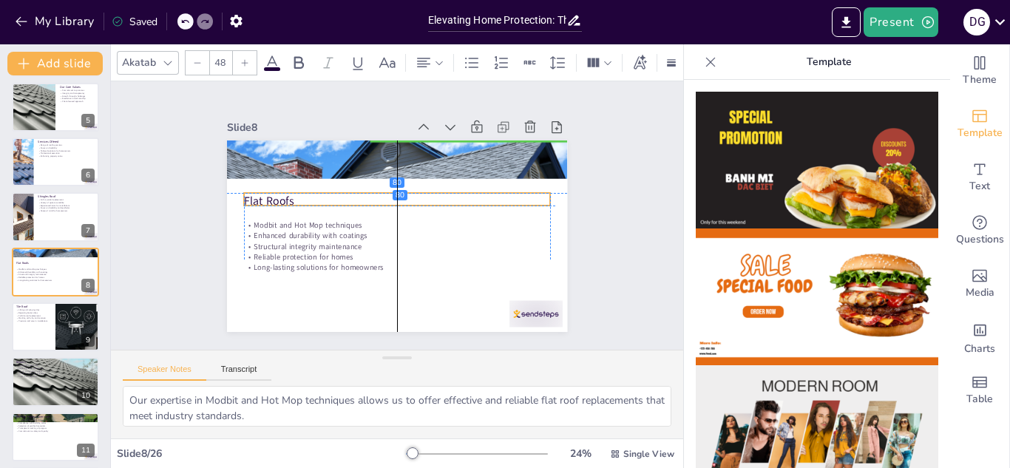
drag, startPoint x: 268, startPoint y: 160, endPoint x: 273, endPoint y: 201, distance: 41.7
click at [273, 201] on p "Flat Roofs" at bounding box center [398, 201] width 306 height 48
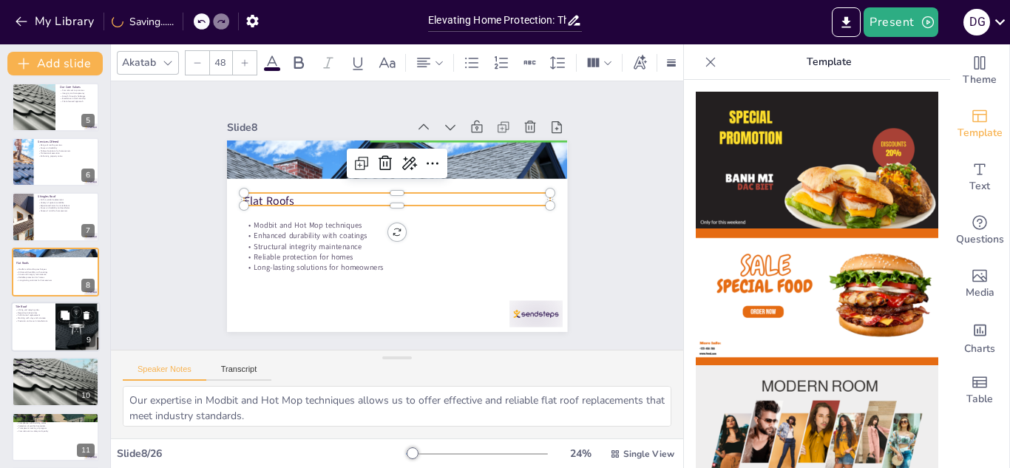
click at [42, 338] on div at bounding box center [55, 327] width 89 height 50
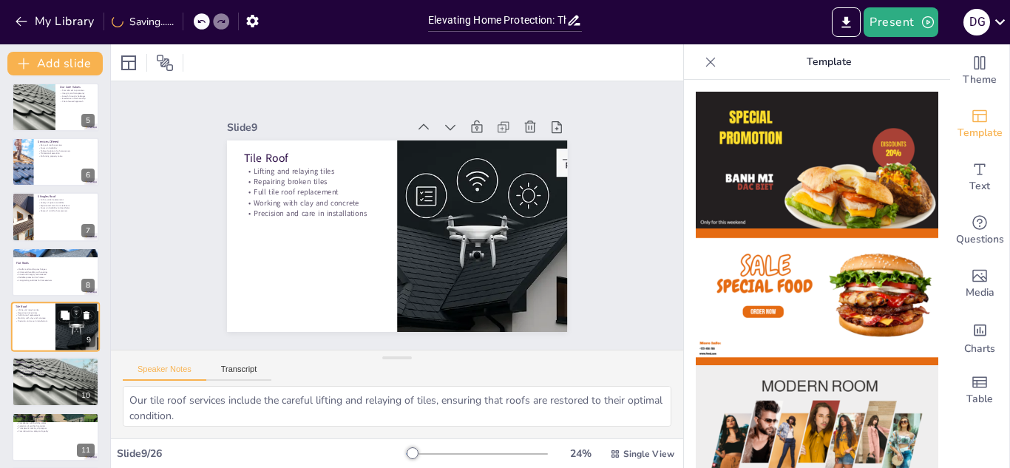
scroll to position [280, 0]
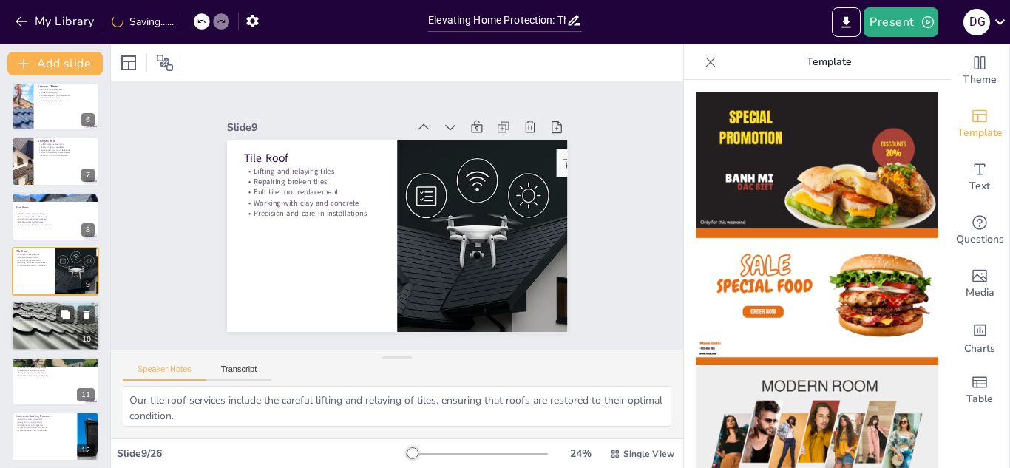
click at [51, 334] on div at bounding box center [55, 327] width 100 height 50
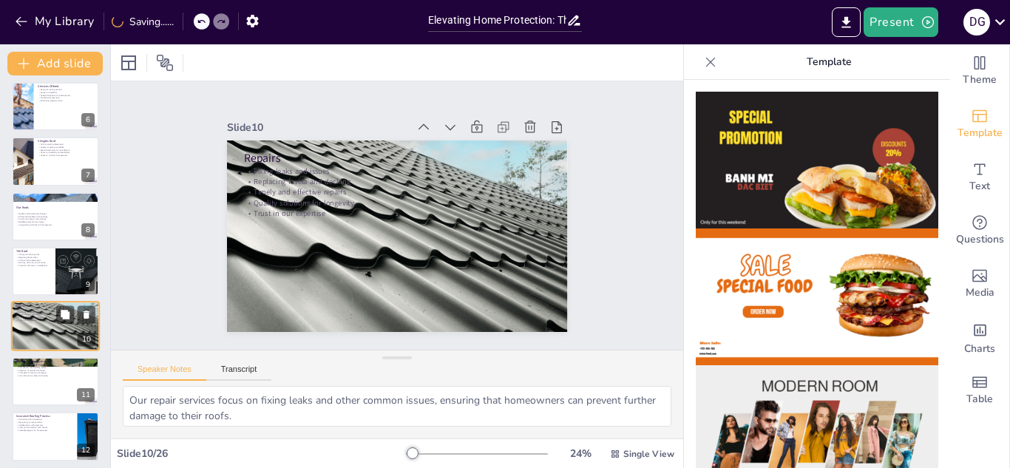
scroll to position [335, 0]
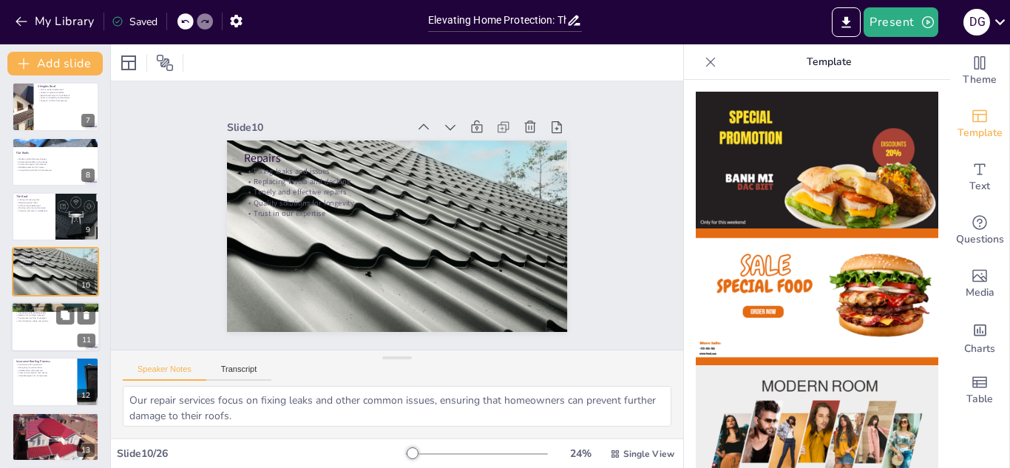
click at [56, 346] on div at bounding box center [55, 327] width 89 height 50
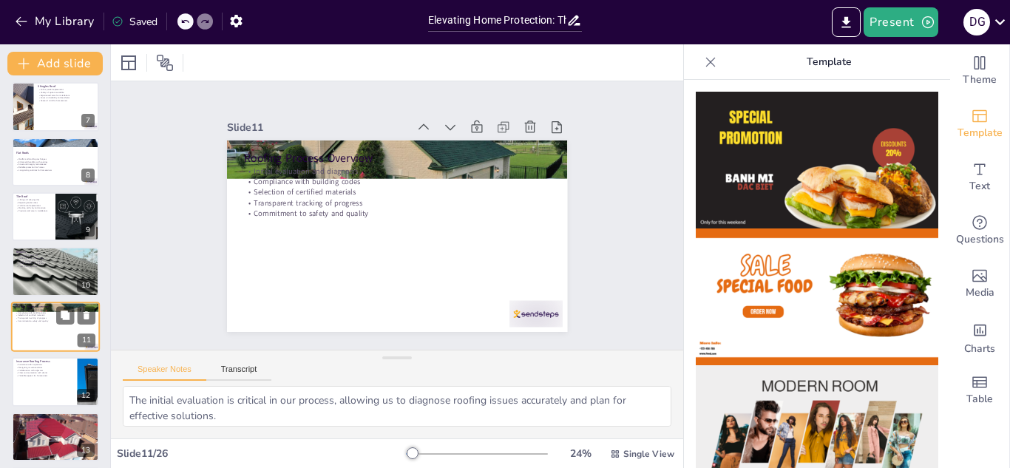
scroll to position [390, 0]
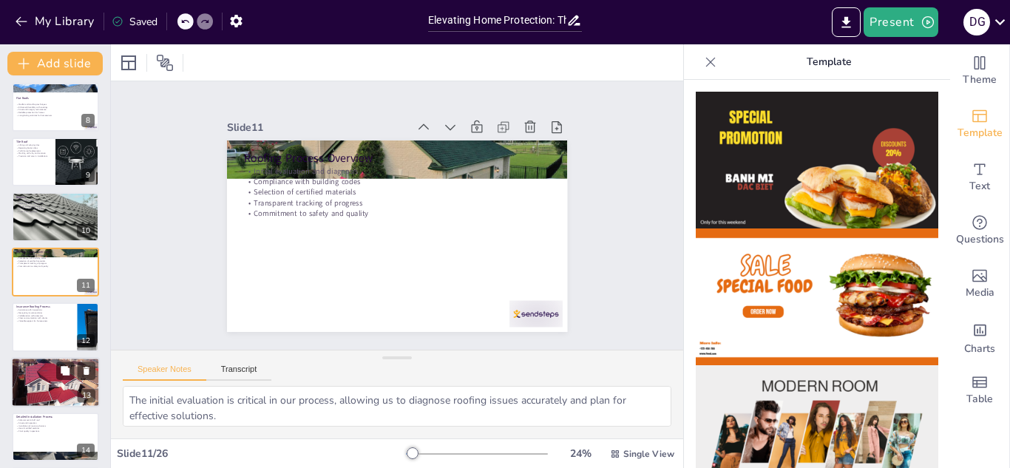
drag, startPoint x: 56, startPoint y: 372, endPoint x: 41, endPoint y: 375, distance: 15.8
click at [41, 375] on div "Retail Payment Packages Three retail payment packages Warranty options availabl…" at bounding box center [55, 382] width 89 height 50
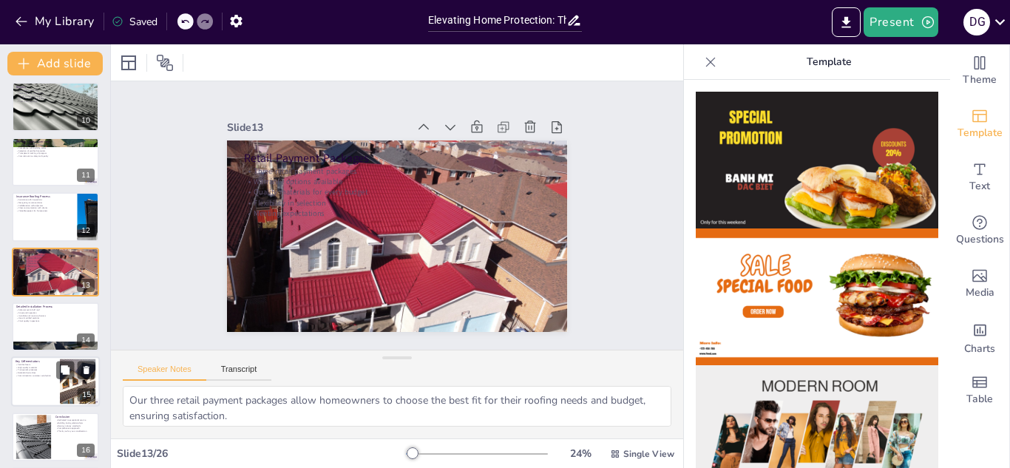
click at [41, 375] on p "Commitment to customer satisfaction" at bounding box center [36, 375] width 40 height 3
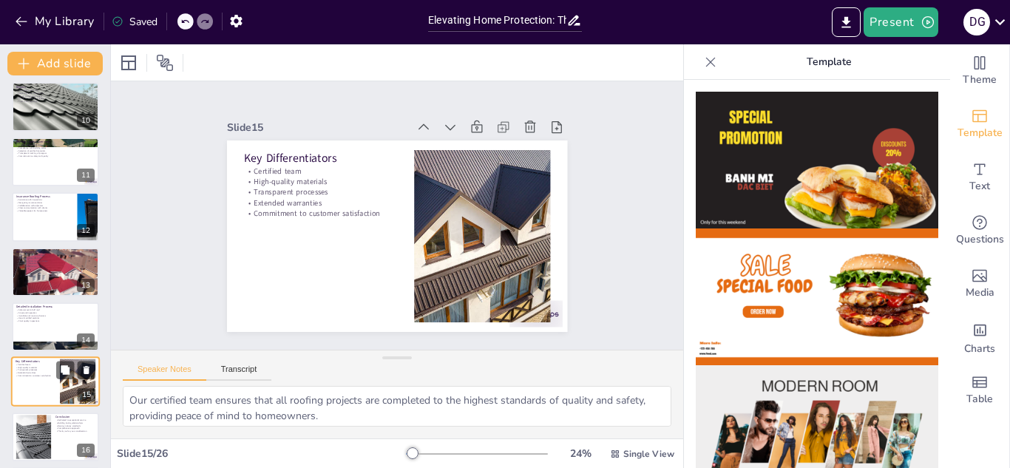
scroll to position [610, 0]
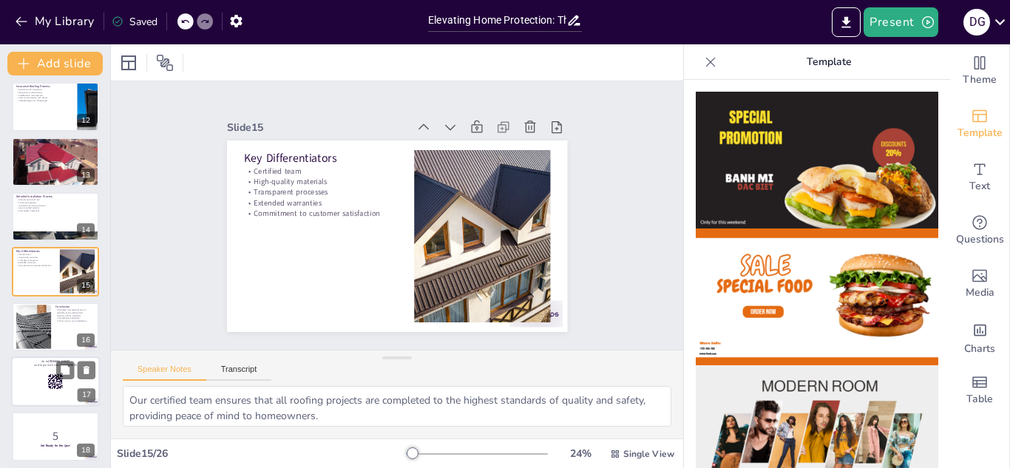
click at [41, 378] on div at bounding box center [55, 381] width 89 height 50
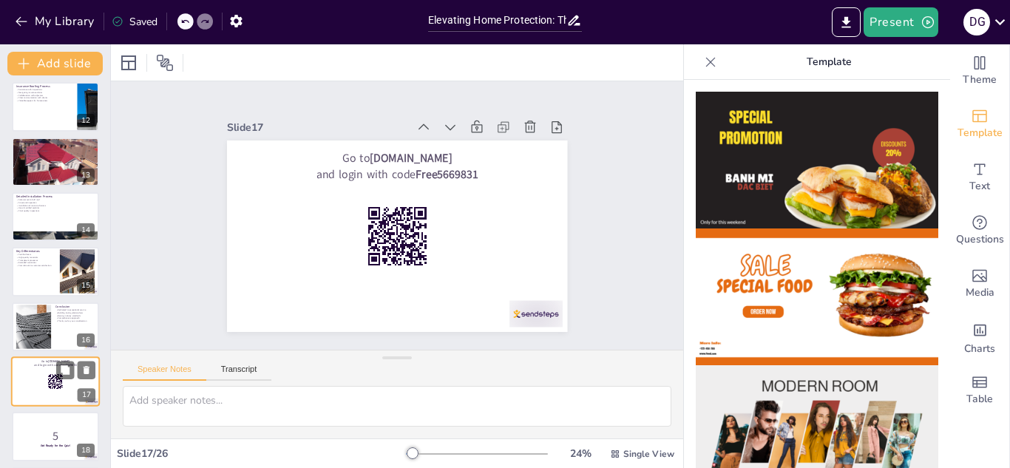
scroll to position [720, 0]
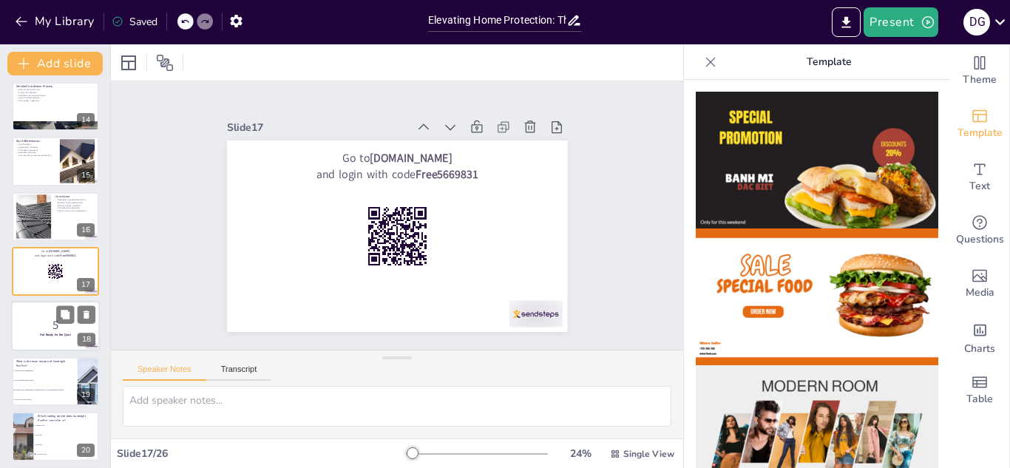
click at [45, 322] on p "5" at bounding box center [56, 325] width 80 height 16
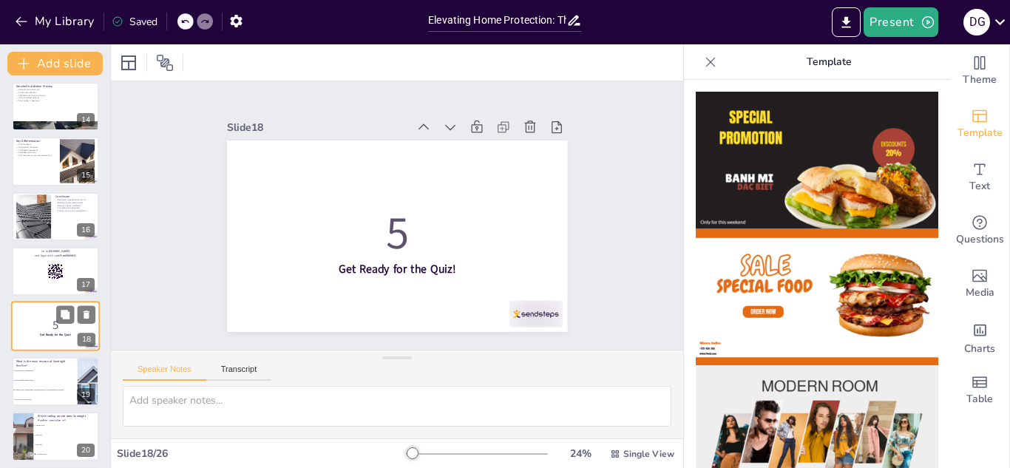
scroll to position [775, 0]
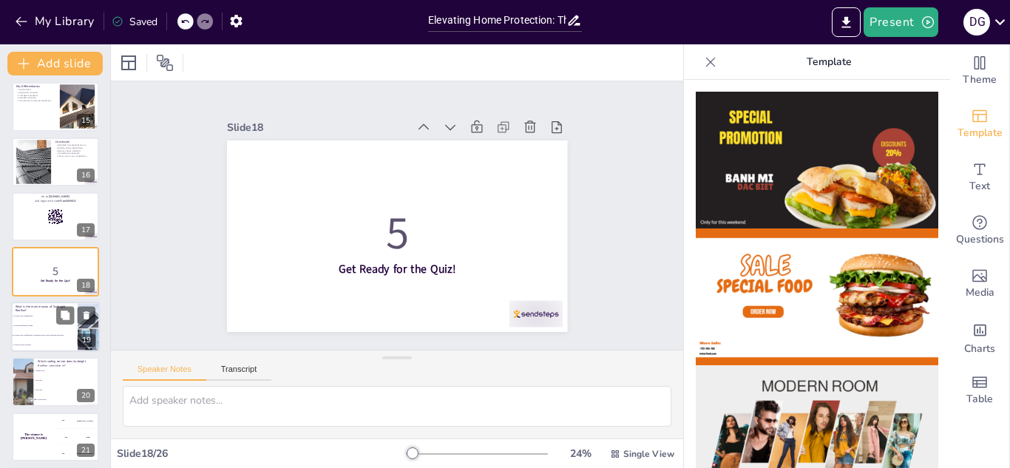
click at [40, 334] on span "To deliver elite craftsmanship, transparent service, and operational excellence" at bounding box center [45, 335] width 64 height 2
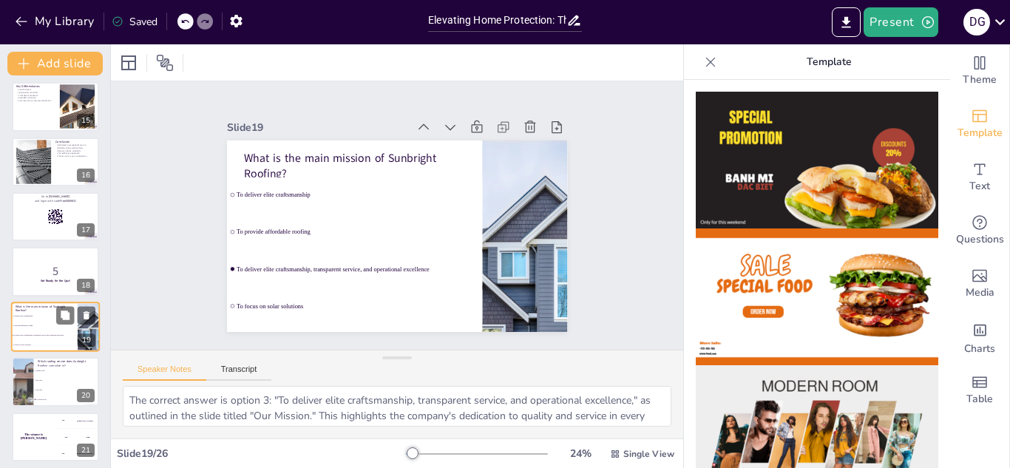
scroll to position [829, 0]
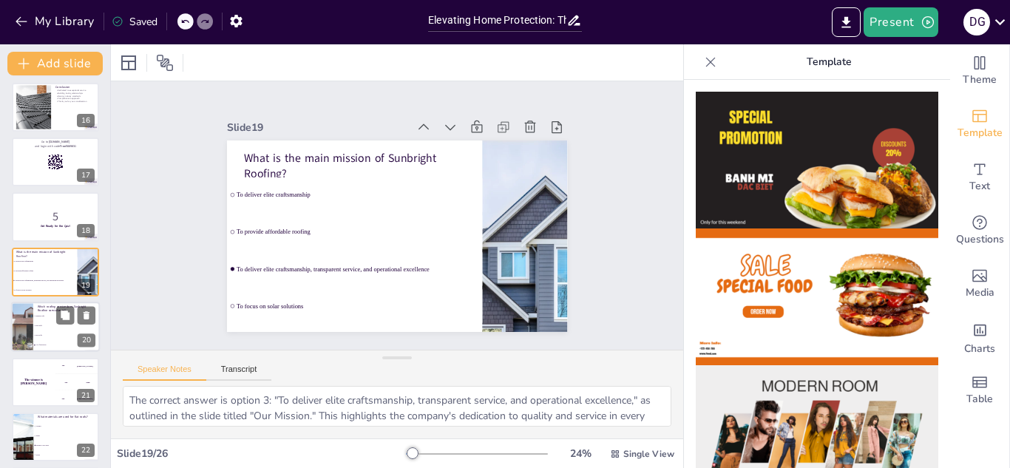
click at [42, 341] on li "All of the above" at bounding box center [66, 346] width 67 height 10
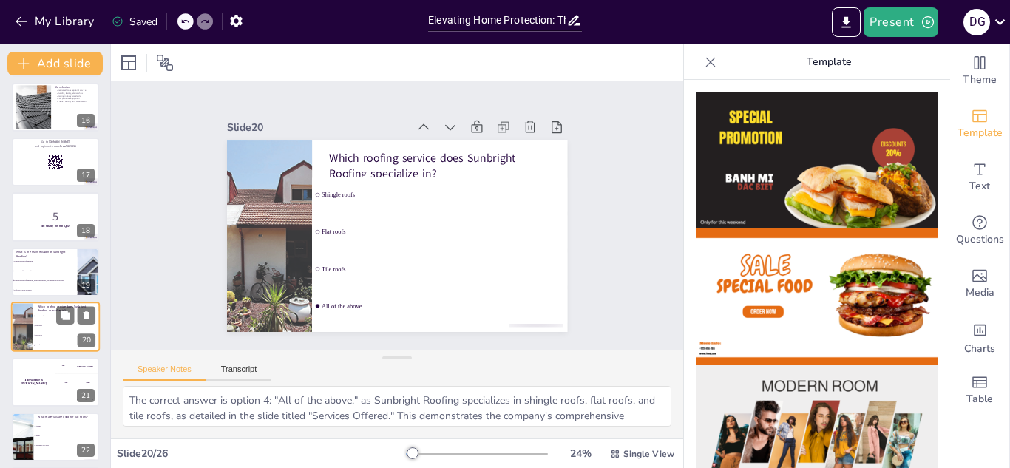
scroll to position [885, 0]
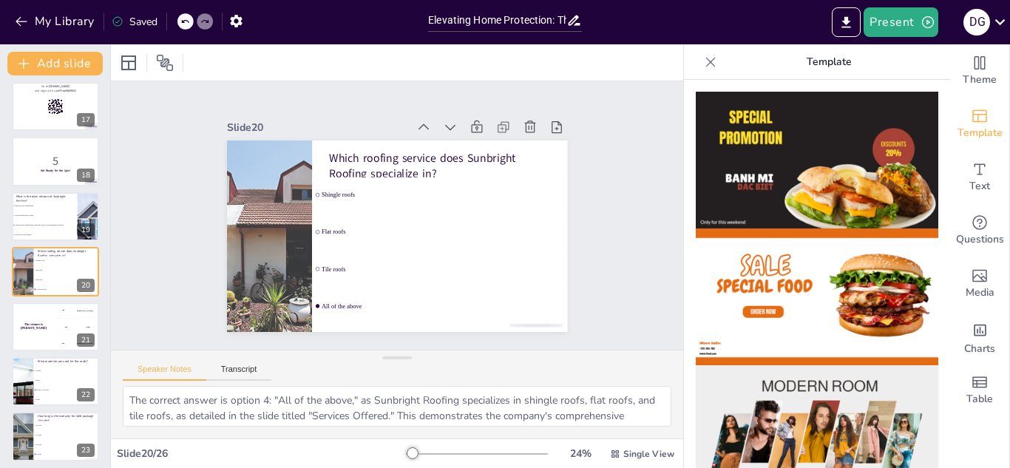
click at [44, 367] on li "Asphalt" at bounding box center [66, 371] width 67 height 10
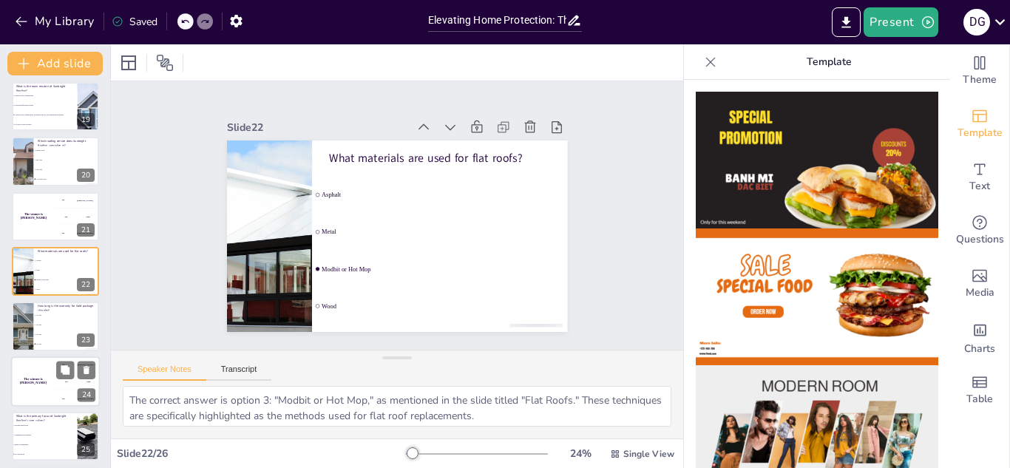
scroll to position [1055, 0]
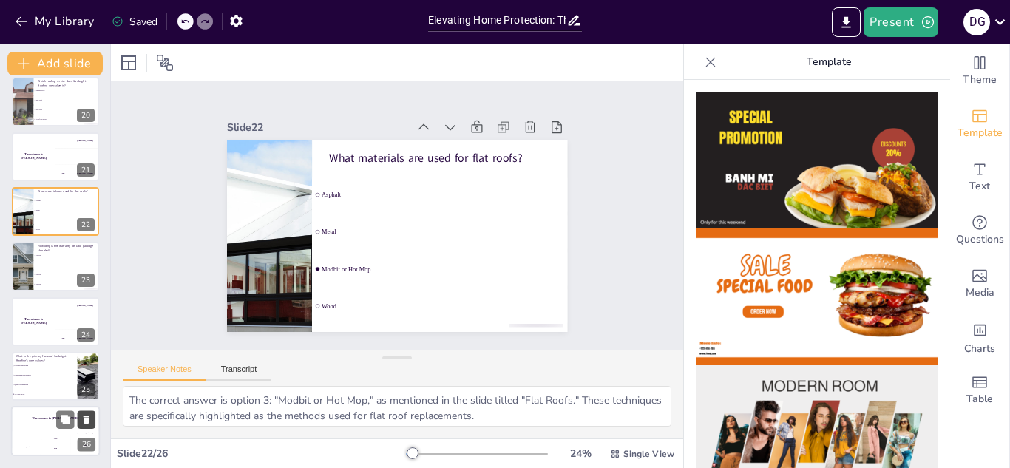
click at [84, 419] on icon at bounding box center [87, 420] width 6 height 8
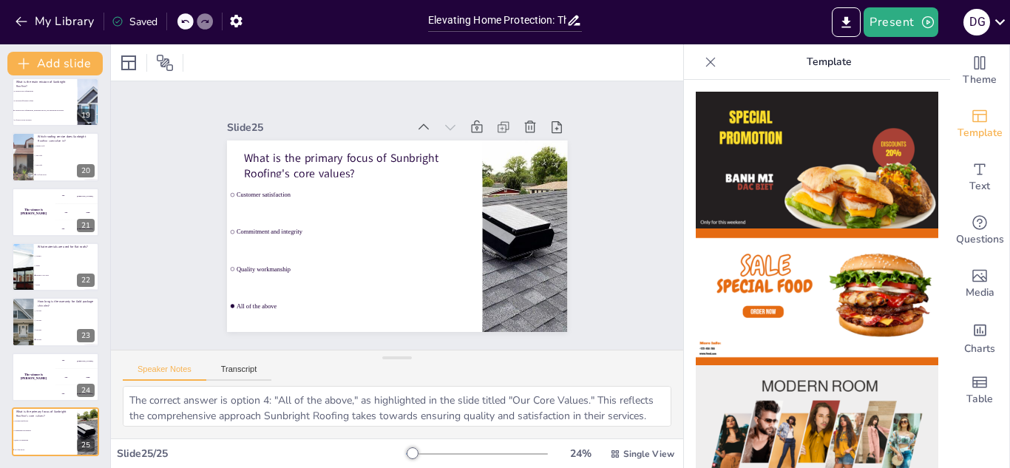
scroll to position [999, 0]
click at [92, 413] on button at bounding box center [87, 420] width 18 height 18
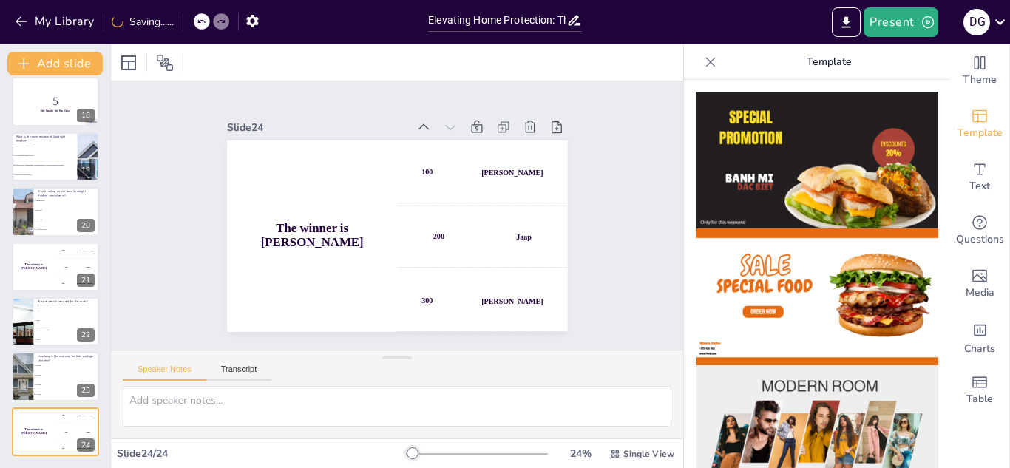
scroll to position [945, 0]
click at [92, 413] on button at bounding box center [86, 421] width 18 height 18
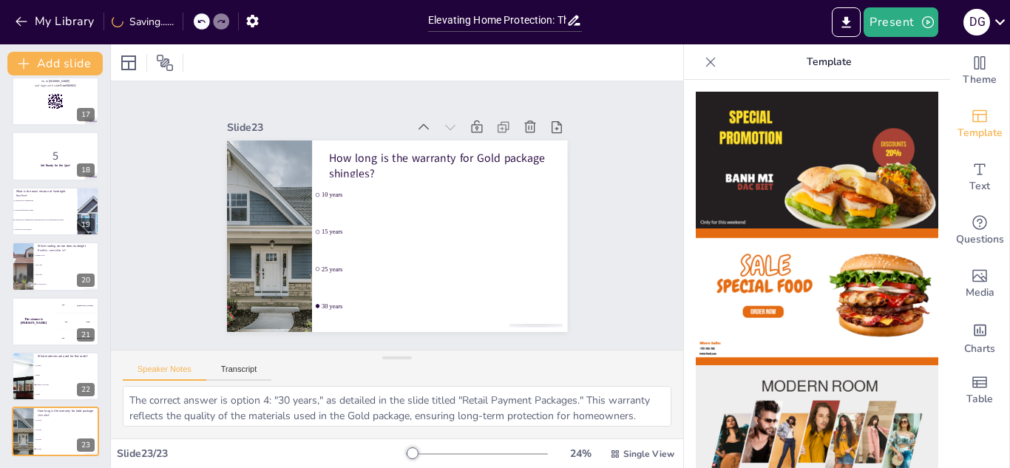
scroll to position [890, 0]
click at [92, 413] on button at bounding box center [86, 420] width 18 height 18
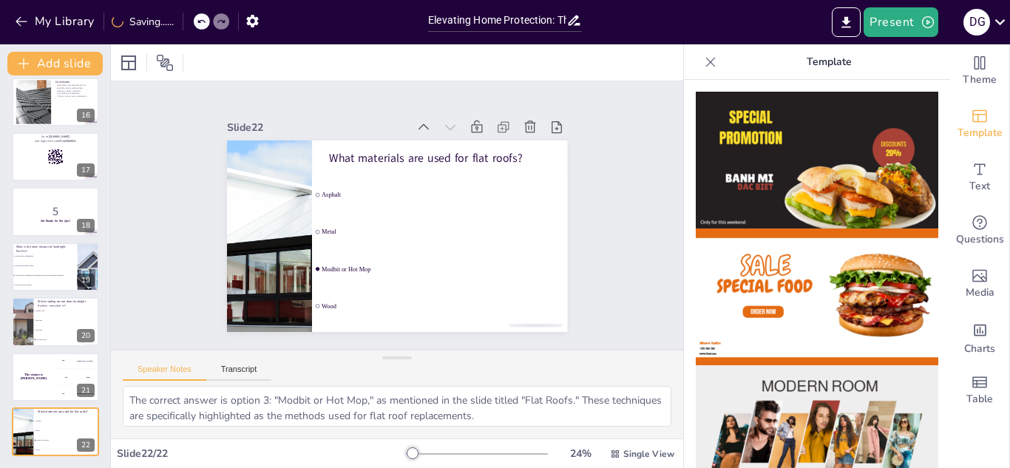
click at [92, 413] on button at bounding box center [86, 421] width 18 height 18
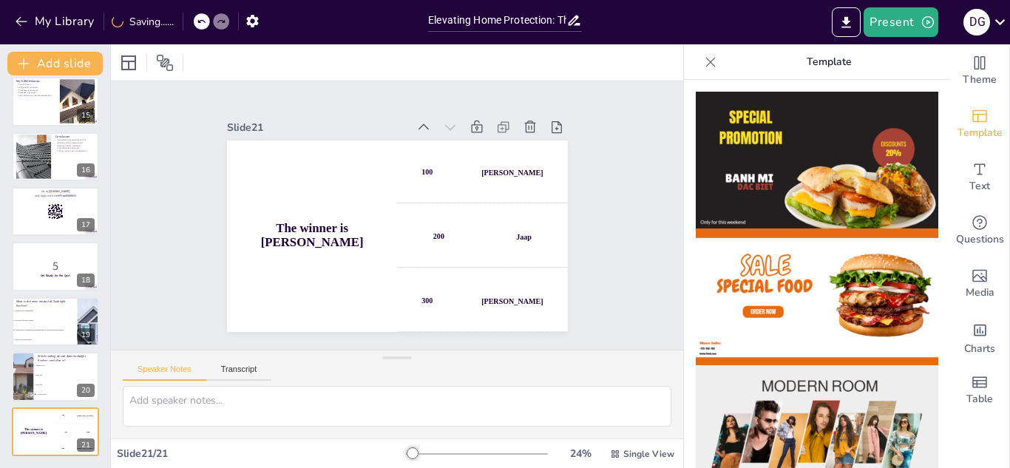
click at [92, 413] on button at bounding box center [86, 421] width 18 height 18
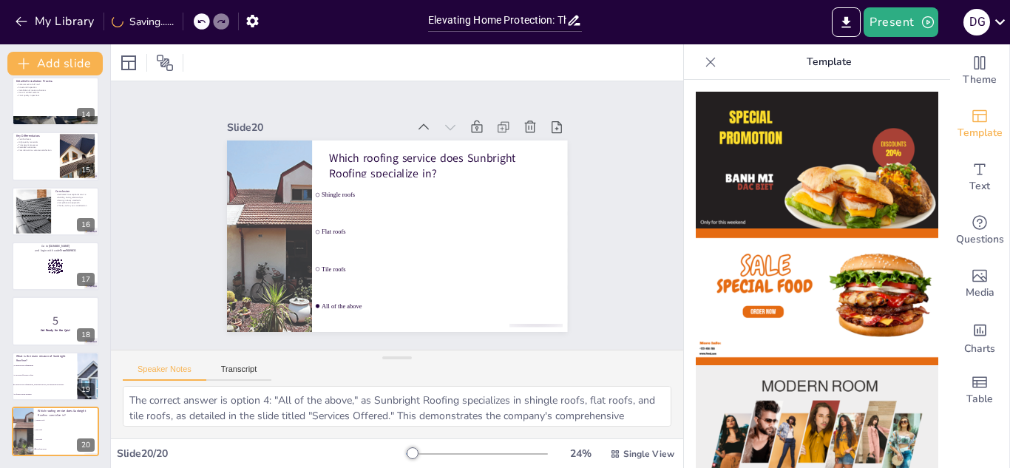
click at [92, 413] on button at bounding box center [86, 420] width 18 height 18
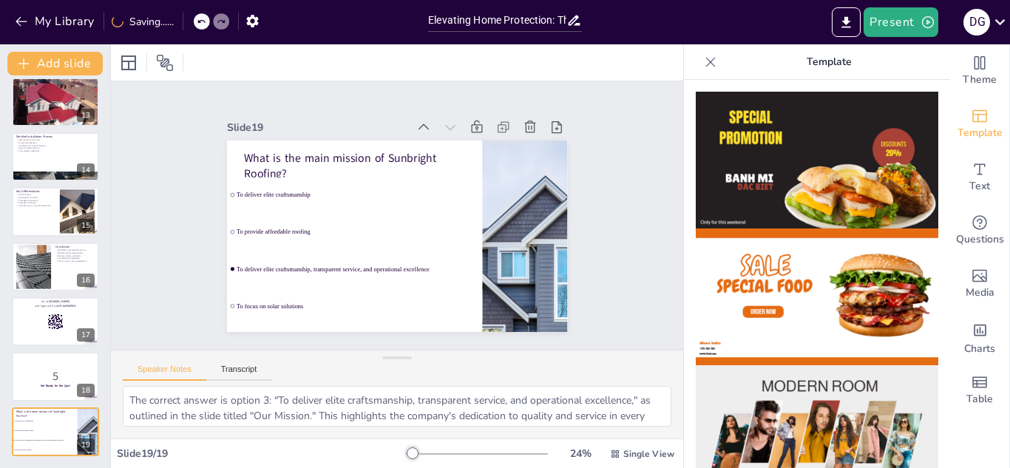
click at [92, 413] on button at bounding box center [86, 421] width 18 height 18
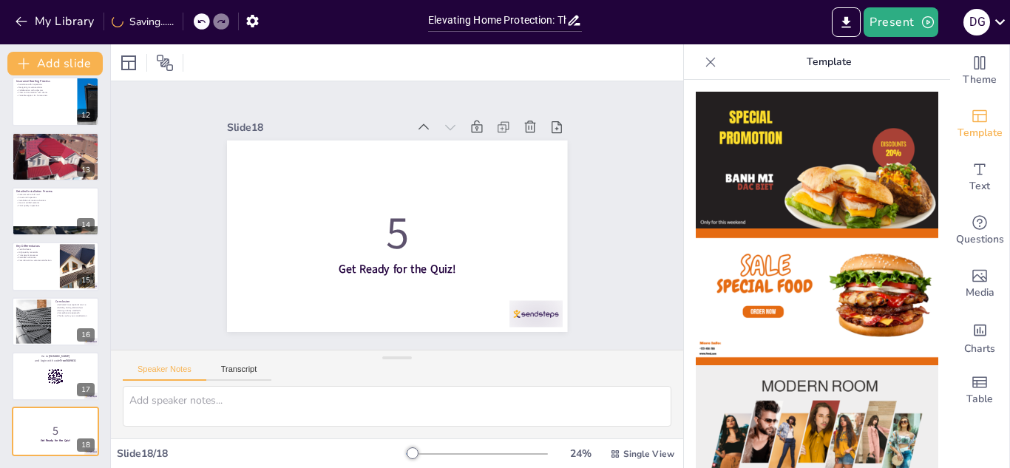
click at [92, 413] on button at bounding box center [86, 420] width 18 height 18
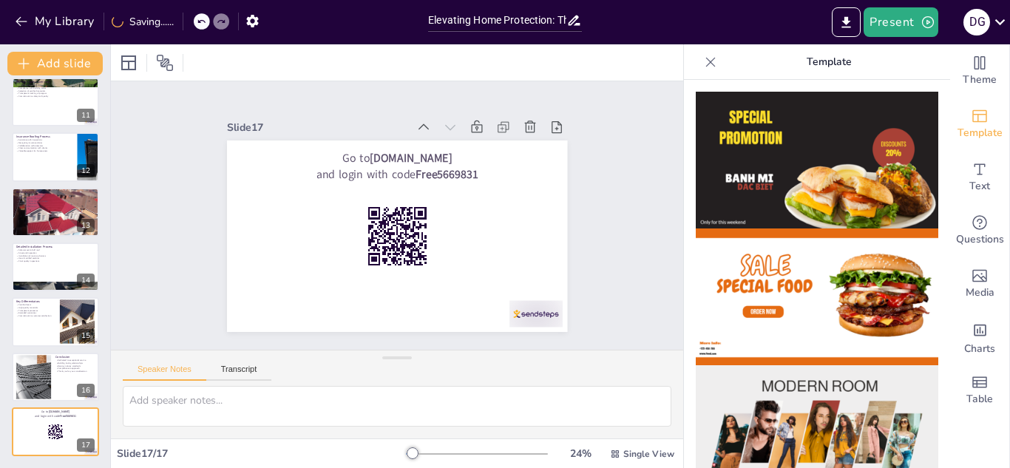
scroll to position [560, 0]
click at [92, 413] on button at bounding box center [86, 421] width 18 height 18
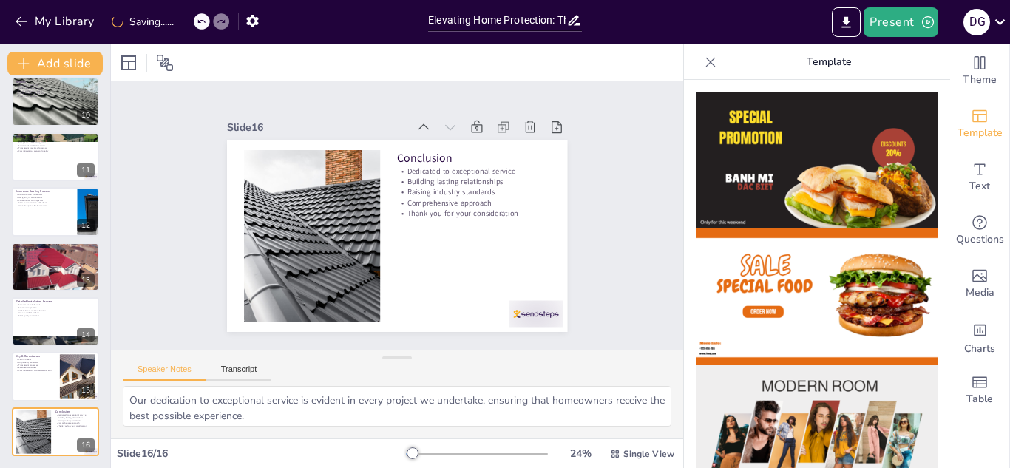
scroll to position [505, 0]
click at [35, 388] on div at bounding box center [55, 377] width 89 height 50
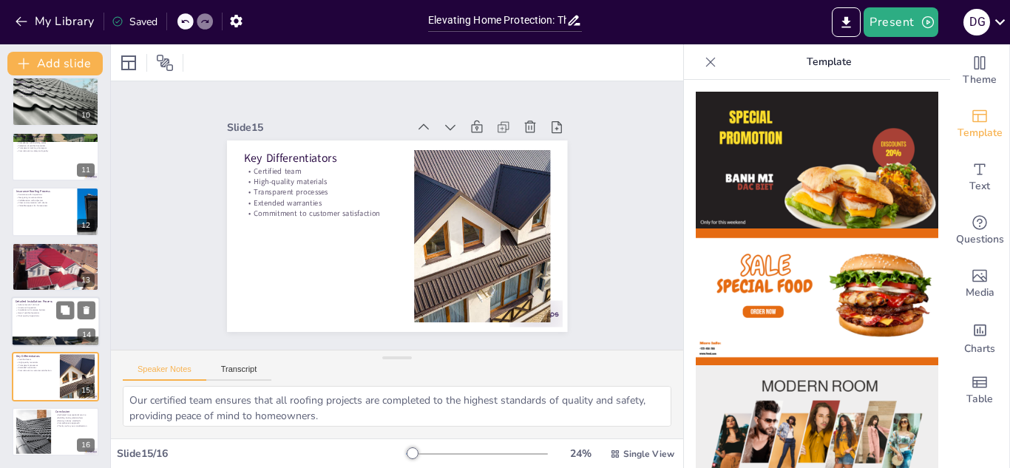
click at [41, 327] on div at bounding box center [55, 321] width 89 height 50
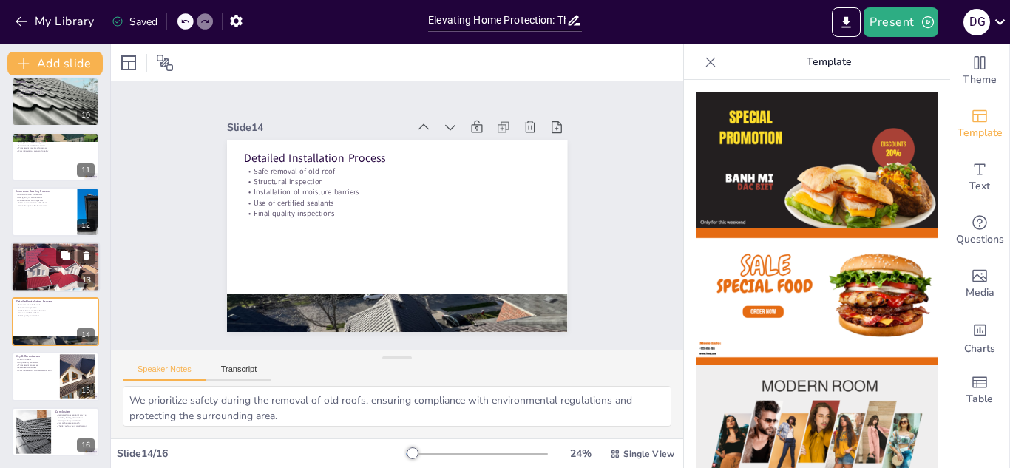
click at [52, 282] on div at bounding box center [55, 267] width 89 height 50
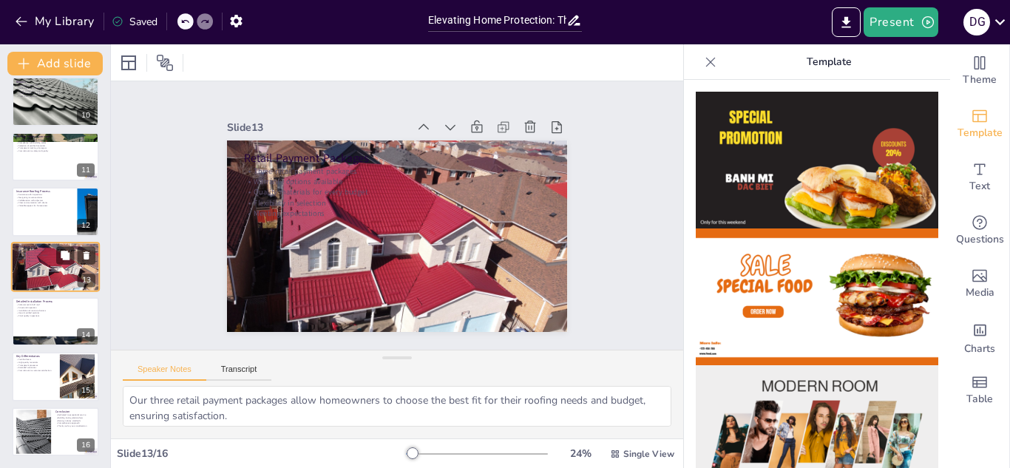
scroll to position [500, 0]
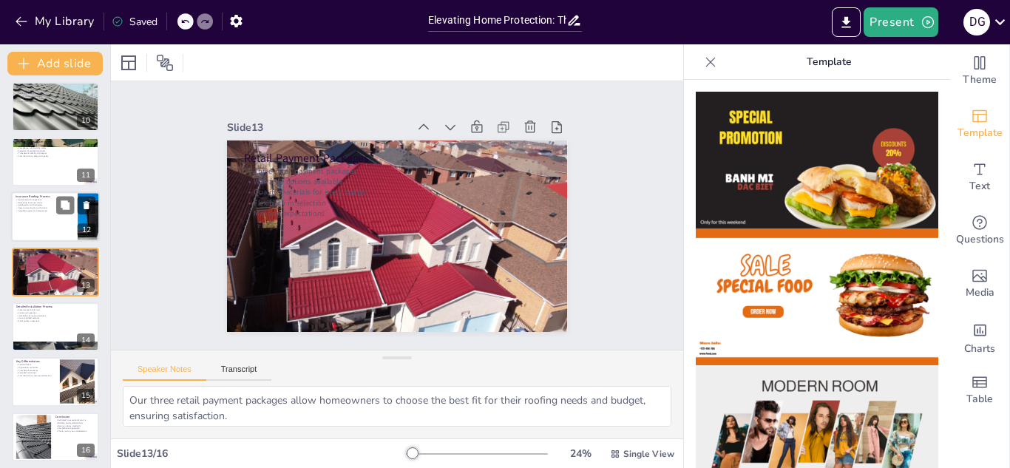
click at [45, 211] on p "Valuable support for homeowners" at bounding box center [45, 210] width 58 height 3
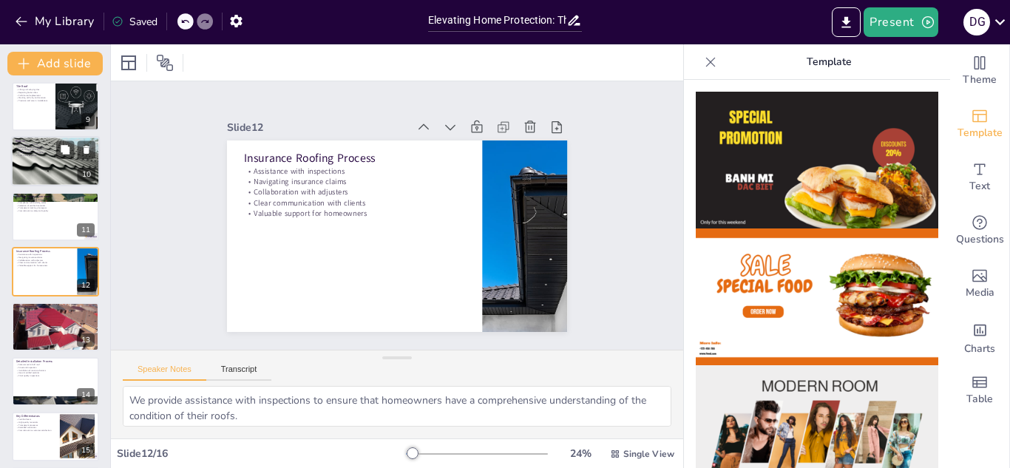
click at [46, 171] on div at bounding box center [55, 162] width 100 height 50
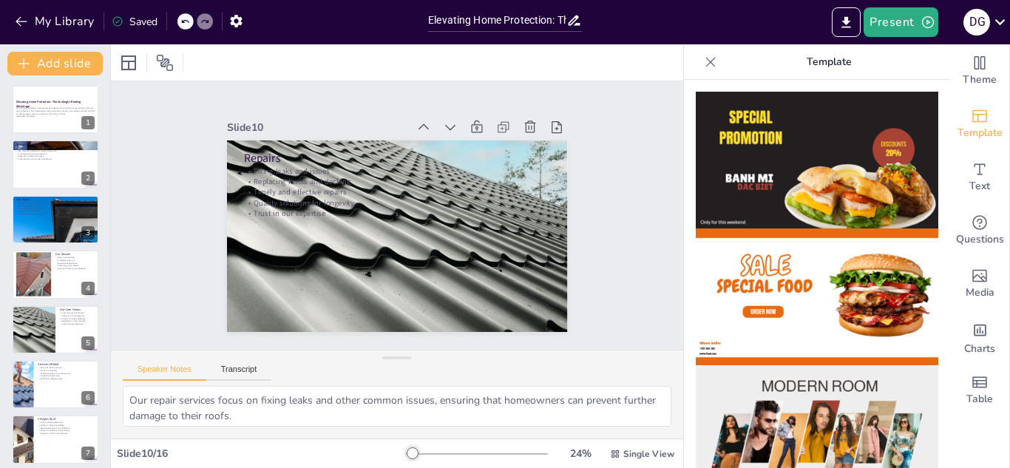
scroll to position [0, 0]
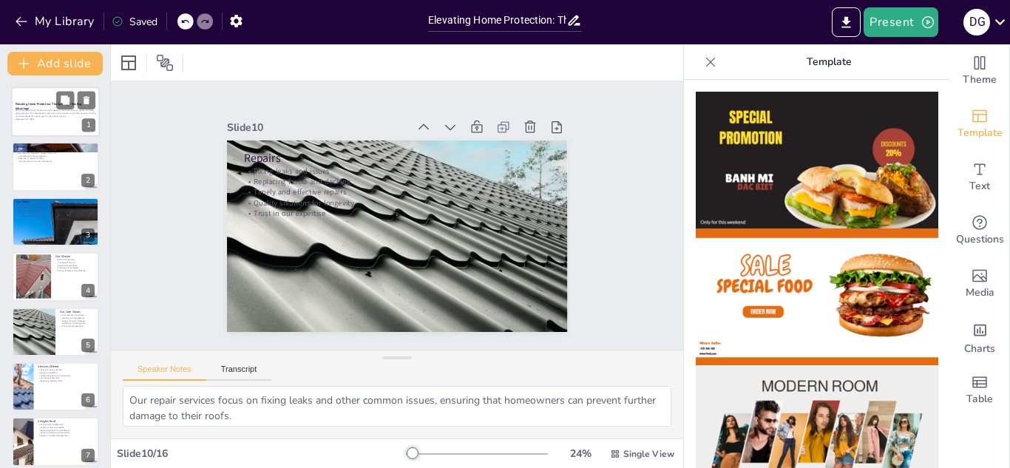
click at [57, 110] on p "With Sunbright Roofing, homeowners gain peace of mind built on trust, quality, …" at bounding box center [56, 113] width 80 height 8
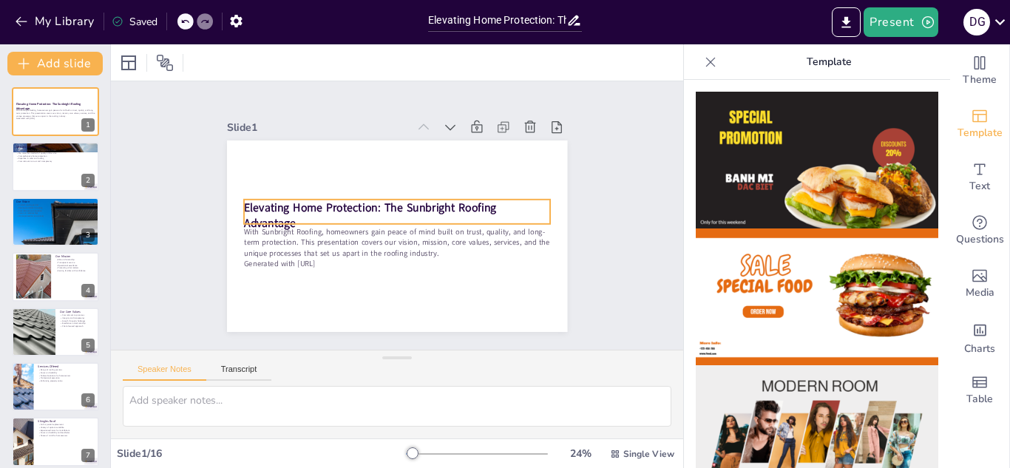
click at [243, 202] on strong "Elevating Home Protection: The Sunbright Roofing Advantage" at bounding box center [370, 204] width 254 height 41
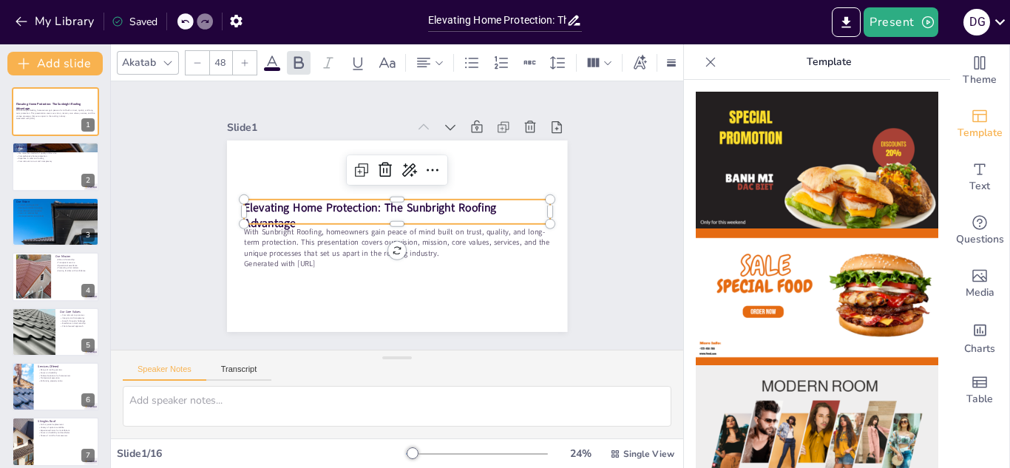
click at [264, 202] on strong "Elevating Home Protection: The Sunbright Roofing Advantage" at bounding box center [375, 192] width 222 height 161
click at [264, 202] on strong "Elevating Home Protection: The Sunbright Roofing Advantage" at bounding box center [375, 192] width 222 height 160
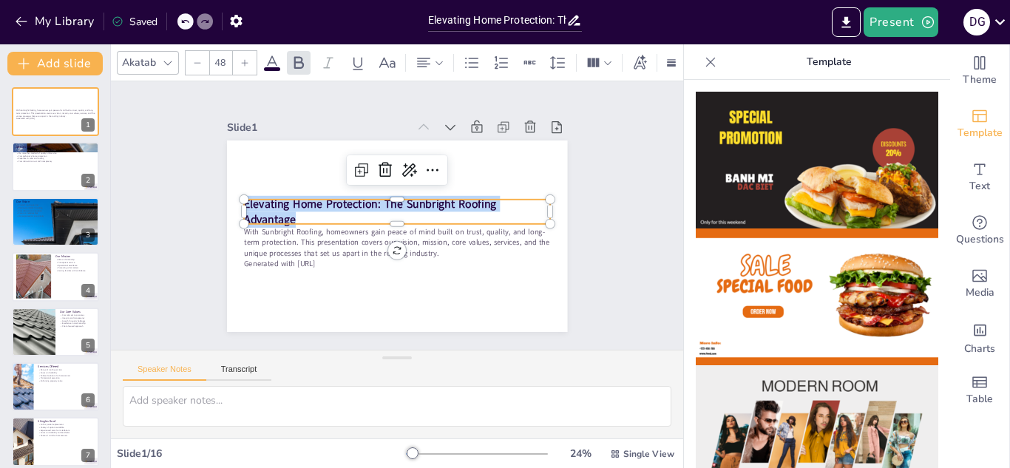
drag, startPoint x: 291, startPoint y: 214, endPoint x: 222, endPoint y: 191, distance: 72.5
click at [222, 191] on div "With Sunbright Roofing, homeowners gain peace of mind built on trust, quality, …" at bounding box center [388, 234] width 389 height 313
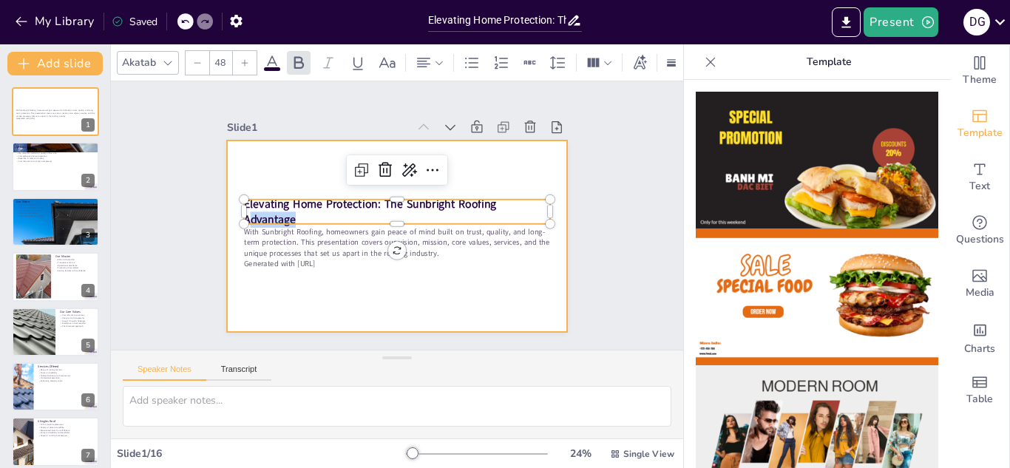
copy strong "dvantage"
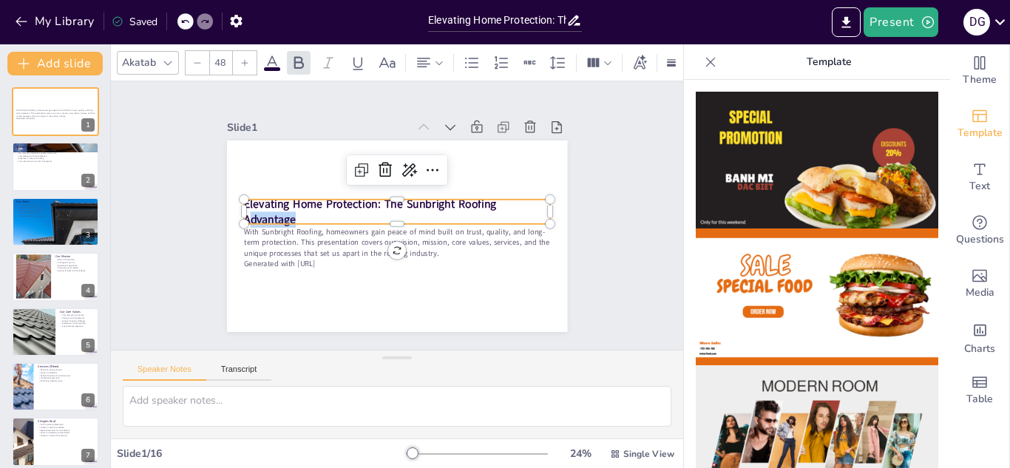
click at [316, 209] on p "Elevating Home Protection: The Sunbright Roofing Advantage" at bounding box center [397, 212] width 306 height 32
click at [302, 211] on p "Elevating Home Protection: The Sunbright Roofing Advantage" at bounding box center [397, 212] width 308 height 64
drag, startPoint x: 299, startPoint y: 211, endPoint x: 229, endPoint y: 194, distance: 72.2
click at [229, 194] on div "With Sunbright Roofing, homeowners gain peace of mind built on trust, quality, …" at bounding box center [395, 236] width 358 height 226
copy strong "Elevating Home Protection: The Sunbright Roofing Advantage"
